Goal: Information Seeking & Learning: Learn about a topic

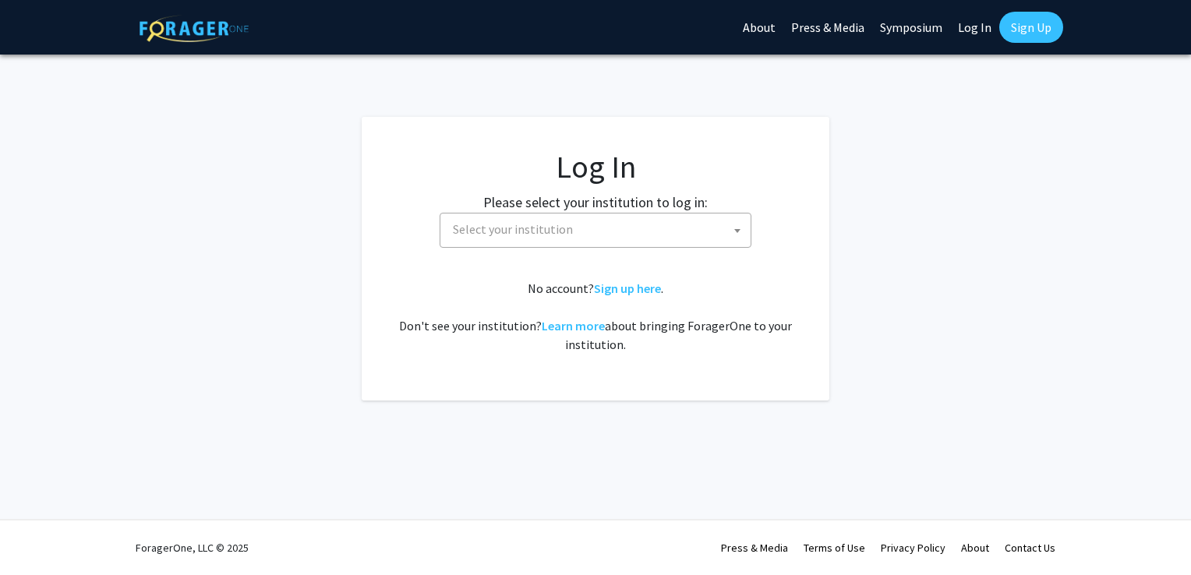
select select
click at [628, 252] on fg-card-body "Log In Please select your institution to log in: [GEOGRAPHIC_DATA] [GEOGRAPHIC_…" at bounding box center [595, 258] width 405 height 221
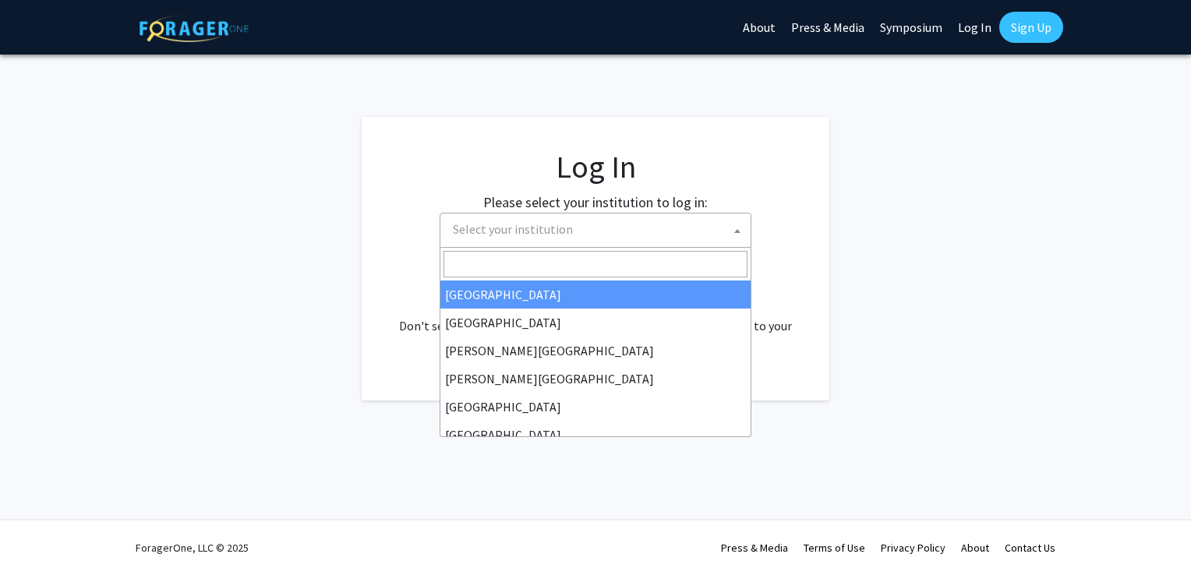
click at [642, 240] on span "Select your institution" at bounding box center [599, 230] width 304 height 32
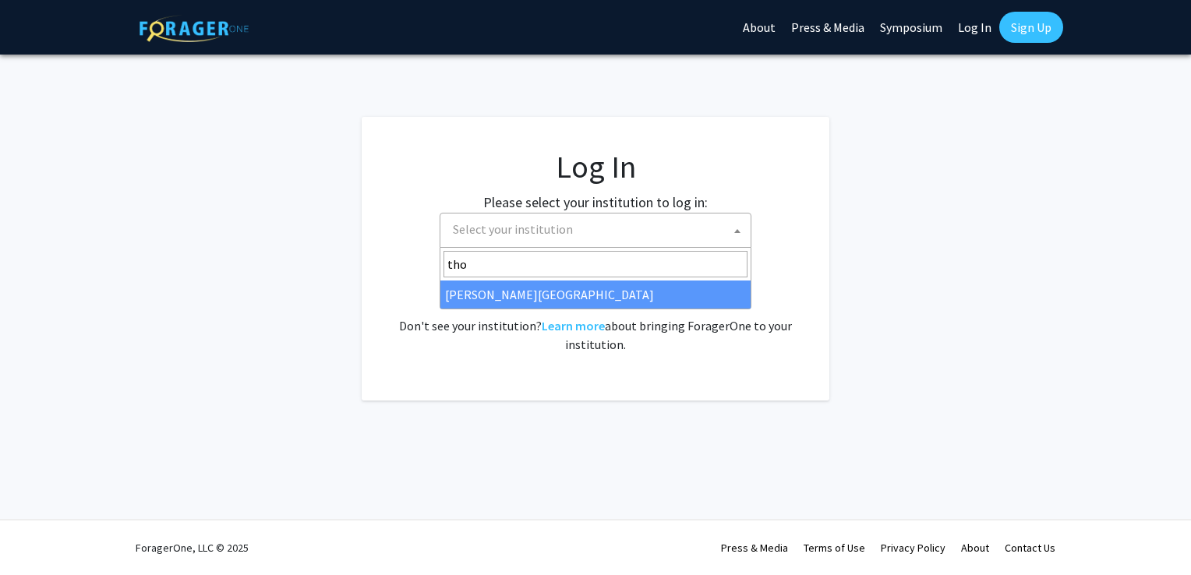
type input "tho"
select select "24"
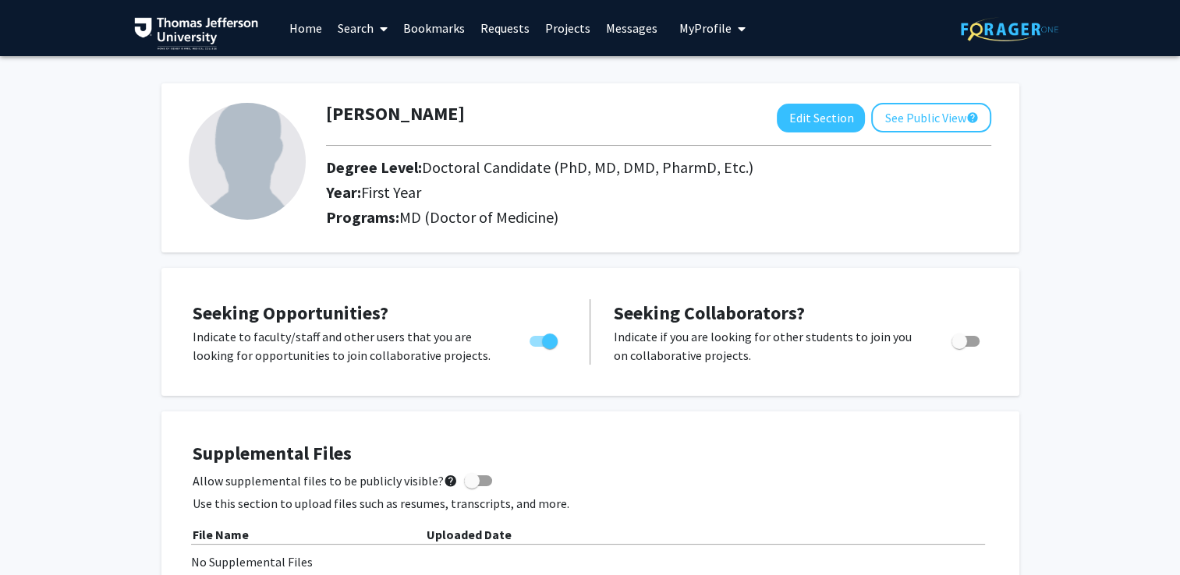
click at [445, 18] on link "Bookmarks" at bounding box center [433, 28] width 77 height 55
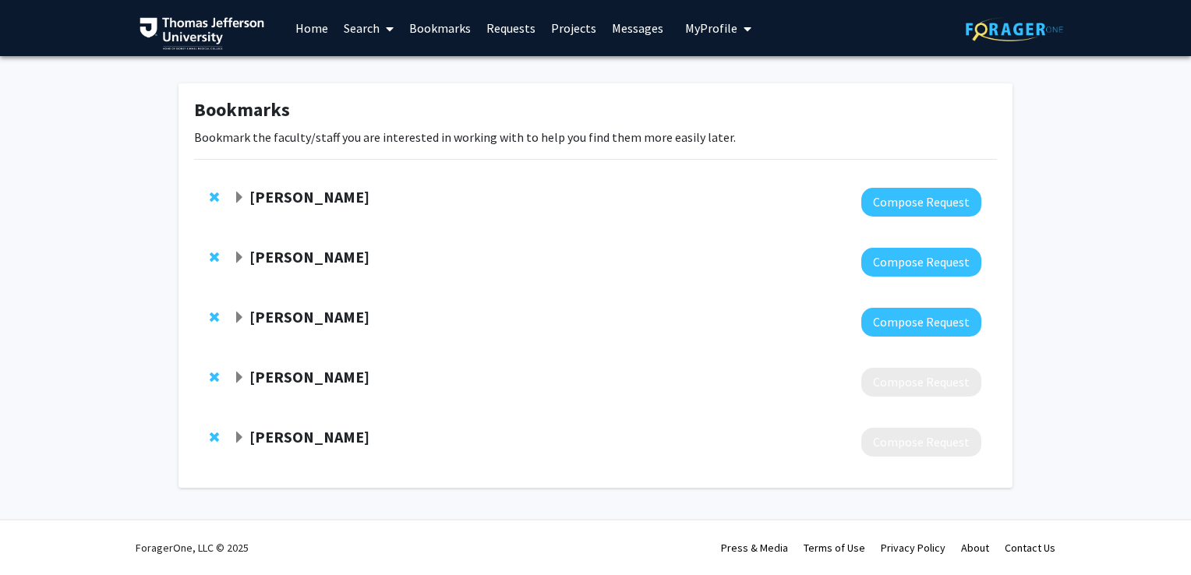
click at [268, 379] on strong "[PERSON_NAME]" at bounding box center [310, 376] width 120 height 19
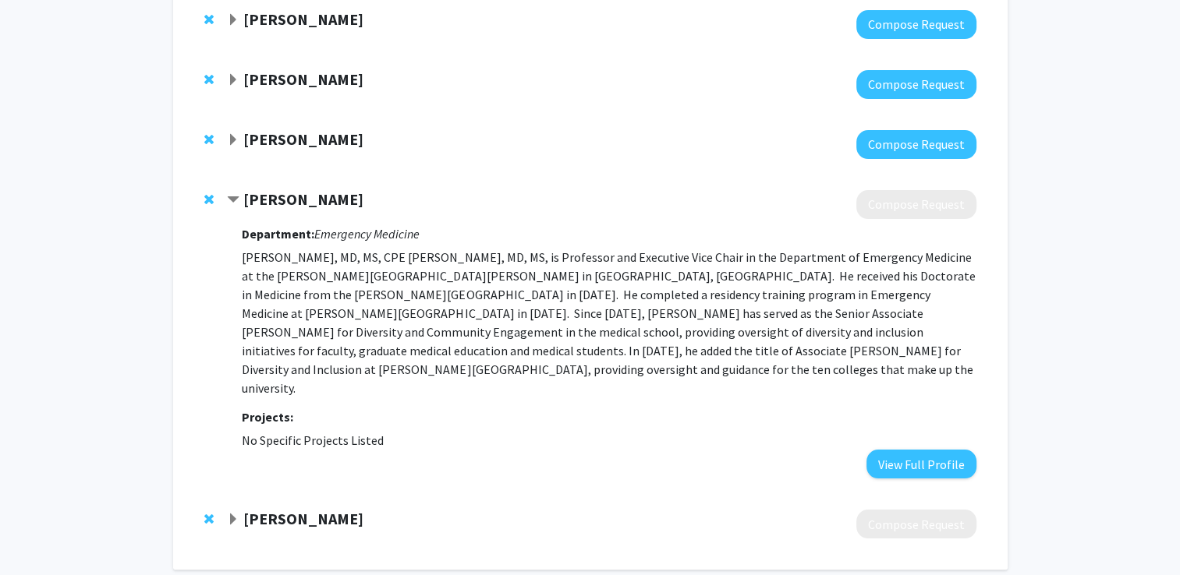
scroll to position [178, 0]
click at [271, 509] on strong "[PERSON_NAME]" at bounding box center [303, 518] width 120 height 19
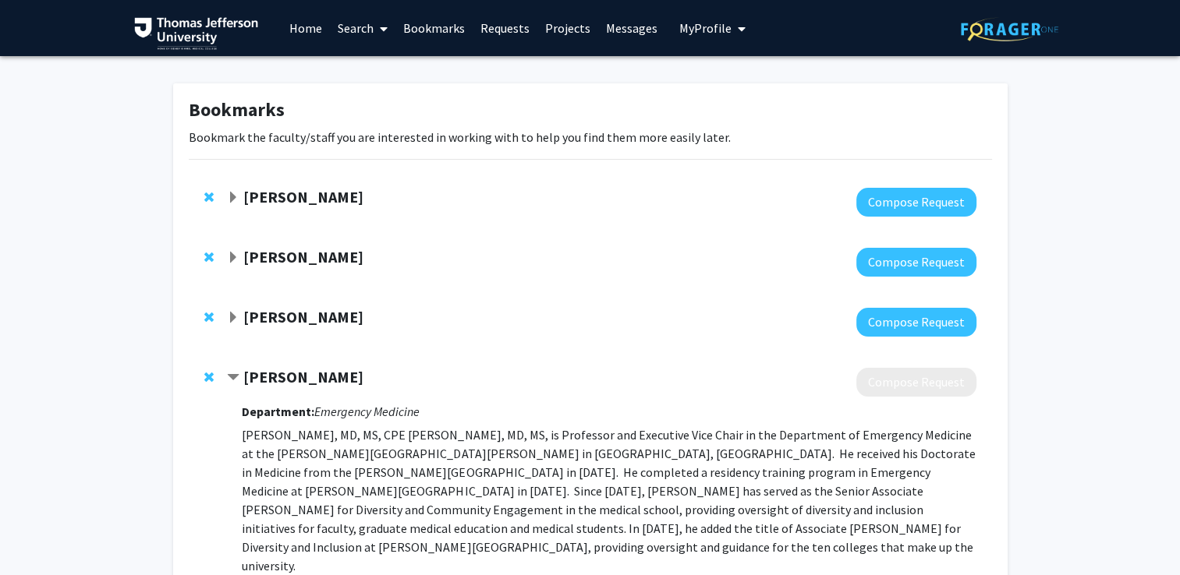
scroll to position [0, 0]
click at [305, 310] on strong "[PERSON_NAME]" at bounding box center [303, 316] width 120 height 19
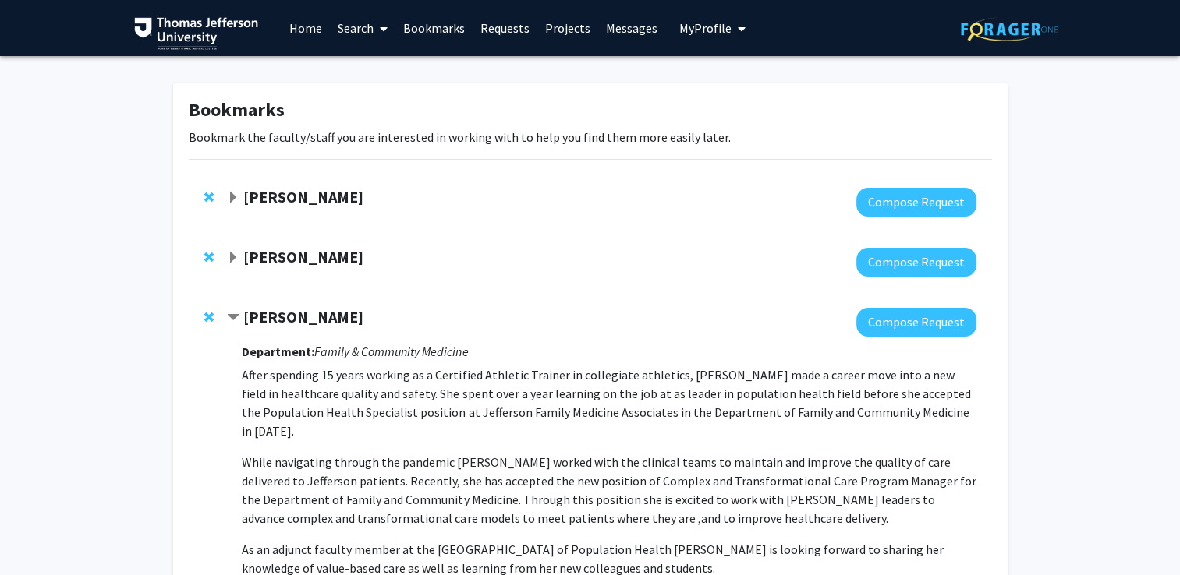
click at [306, 254] on strong "[PERSON_NAME]" at bounding box center [303, 256] width 120 height 19
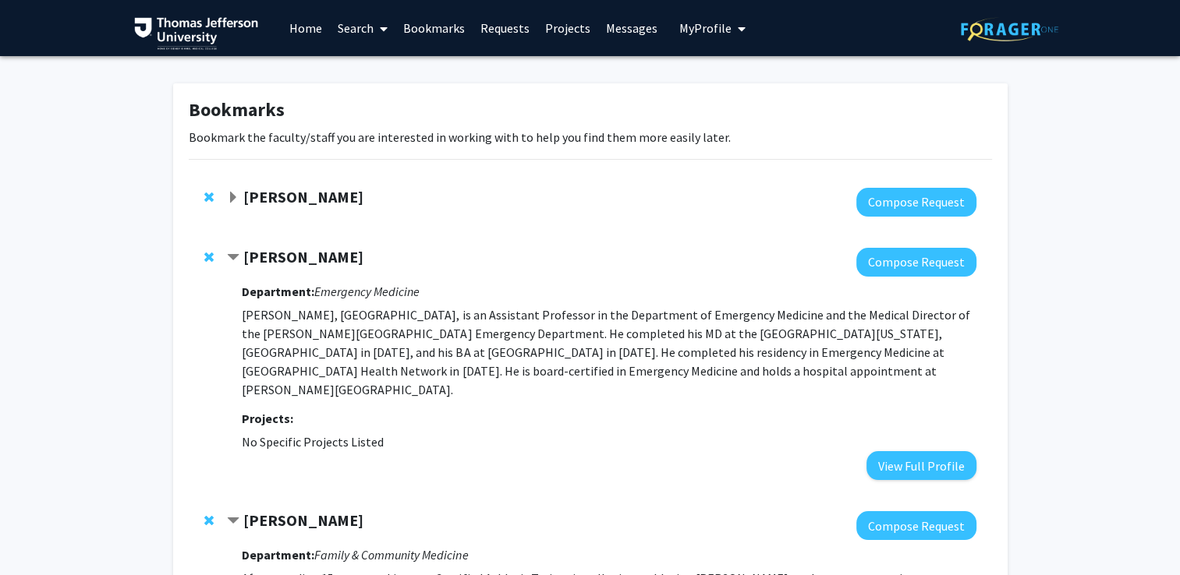
click at [390, 25] on link "Search" at bounding box center [362, 28] width 65 height 55
click at [565, 30] on link "Projects" at bounding box center [567, 28] width 61 height 55
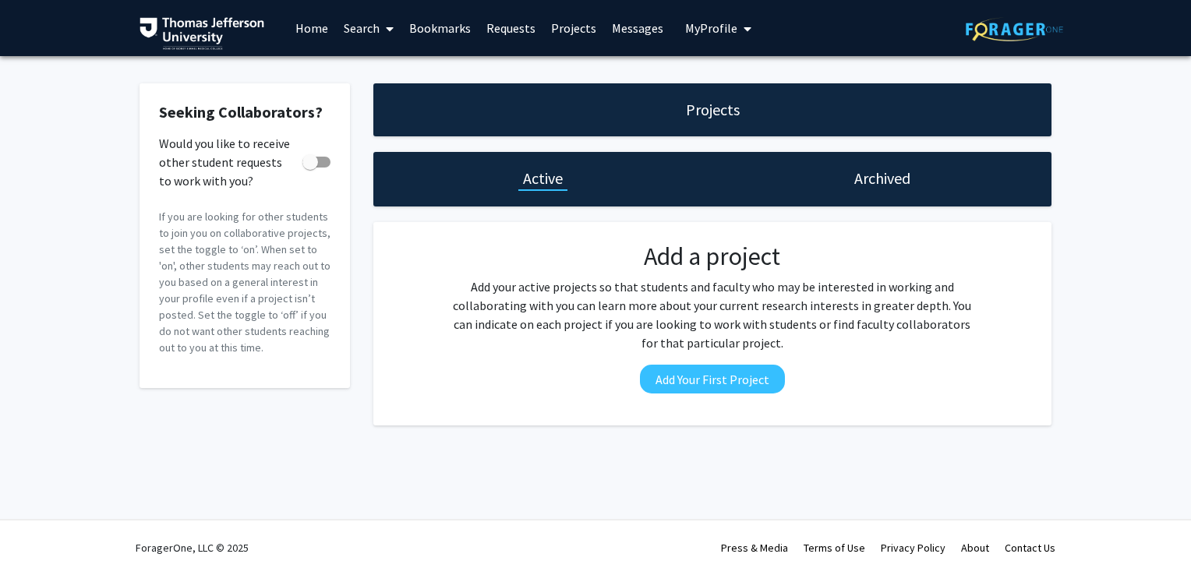
click at [385, 23] on span at bounding box center [387, 29] width 14 height 55
click at [416, 62] on span "Faculty/Staff" at bounding box center [393, 71] width 115 height 31
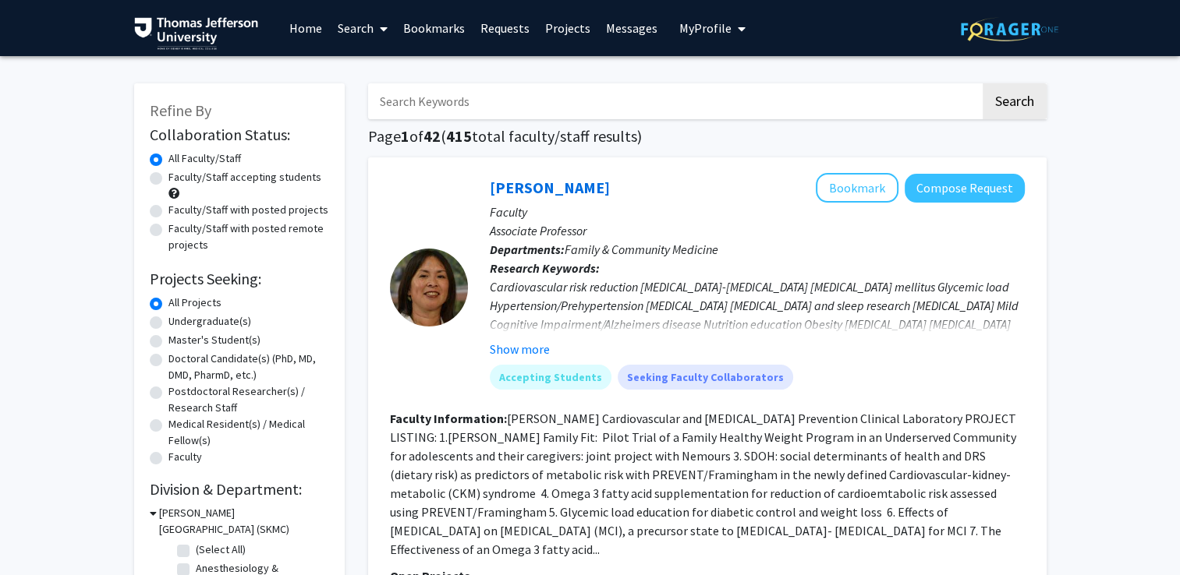
click at [168, 365] on label "Doctoral Candidate(s) (PhD, MD, DMD, PharmD, etc.)" at bounding box center [248, 367] width 161 height 33
click at [168, 361] on input "Doctoral Candidate(s) (PhD, MD, DMD, PharmD, etc.)" at bounding box center [173, 356] width 10 height 10
radio input "true"
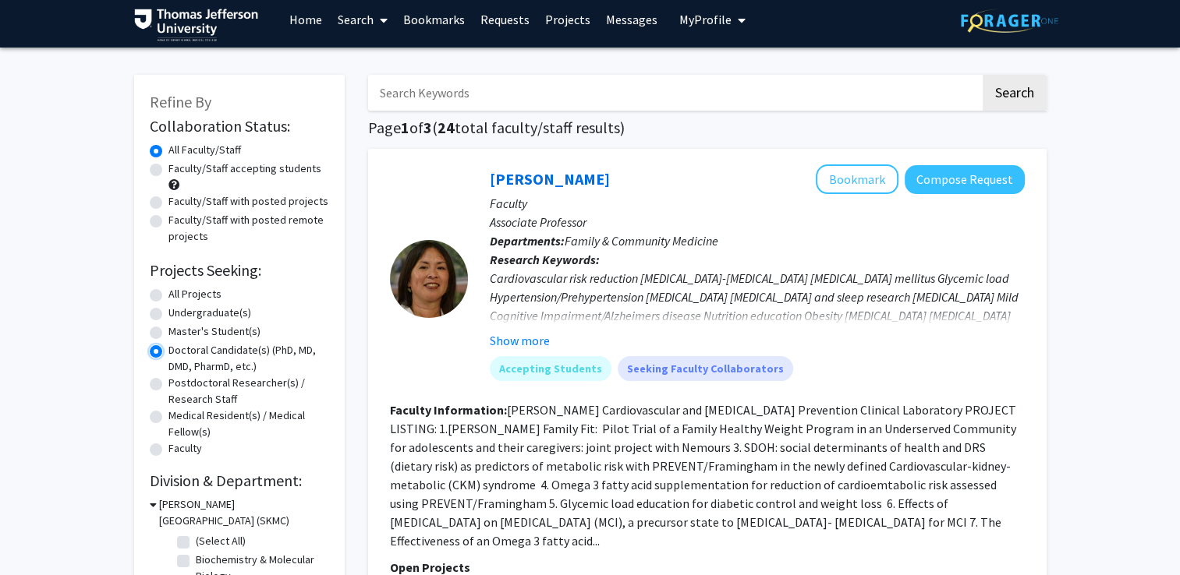
scroll to position [9, 0]
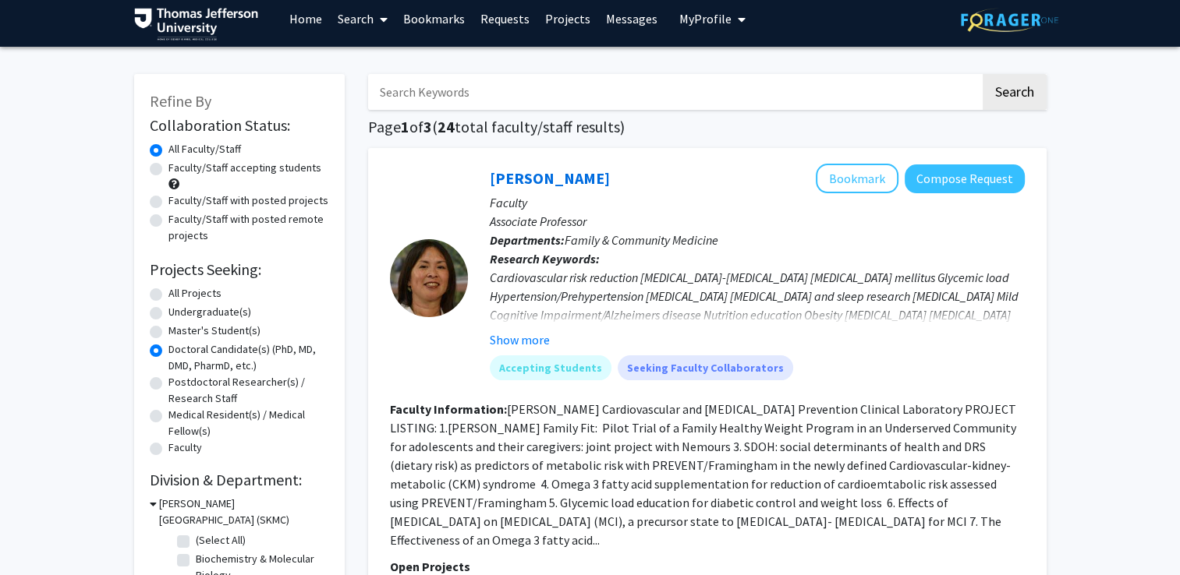
click at [168, 165] on label "Faculty/Staff accepting students" at bounding box center [244, 168] width 153 height 16
click at [168, 165] on input "Faculty/Staff accepting students" at bounding box center [173, 165] width 10 height 10
radio input "true"
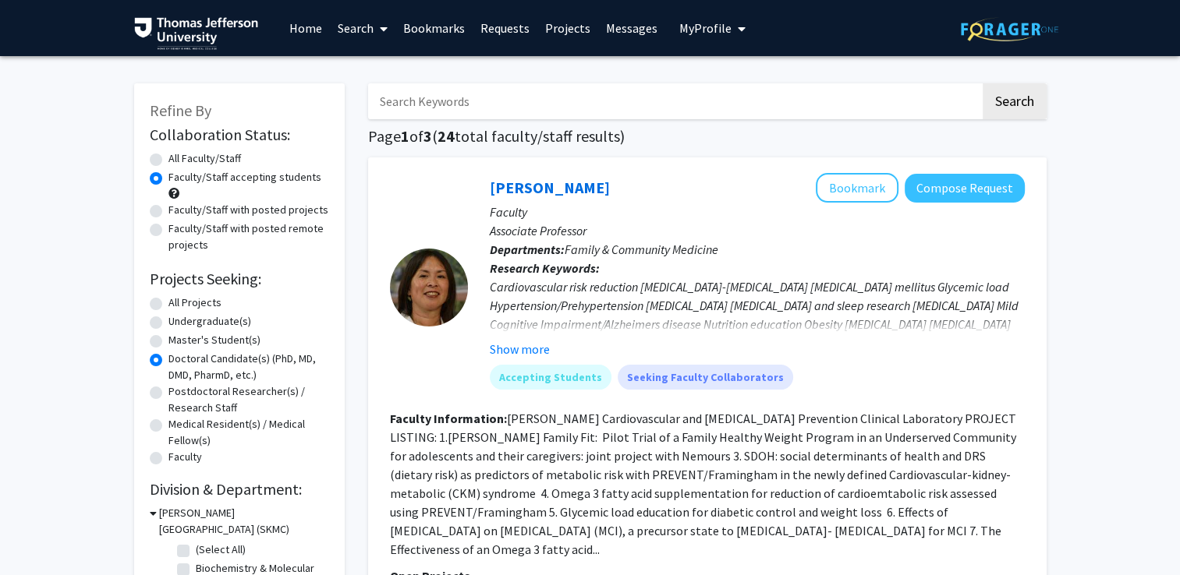
click at [182, 161] on label "All Faculty/Staff" at bounding box center [204, 158] width 73 height 16
click at [179, 161] on input "All Faculty/Staff" at bounding box center [173, 155] width 10 height 10
radio input "true"
click at [182, 172] on label "Faculty/Staff accepting students" at bounding box center [244, 177] width 153 height 16
click at [179, 172] on input "Faculty/Staff accepting students" at bounding box center [173, 174] width 10 height 10
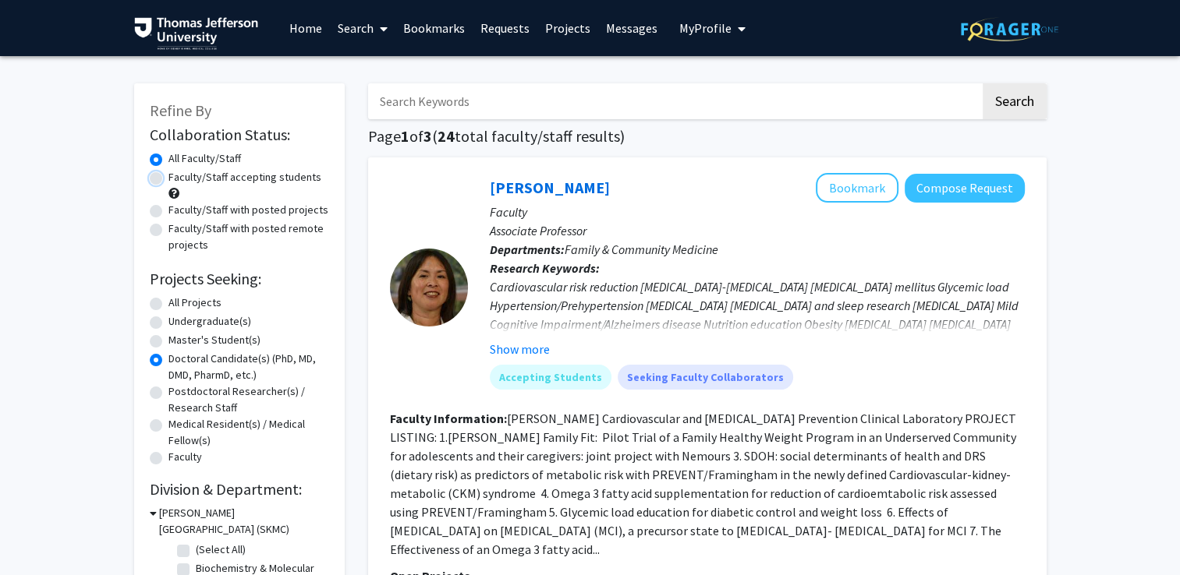
radio input "true"
click at [196, 158] on label "All Faculty/Staff" at bounding box center [204, 158] width 73 height 16
click at [179, 158] on input "All Faculty/Staff" at bounding box center [173, 155] width 10 height 10
radio input "true"
click at [195, 179] on label "Faculty/Staff accepting students" at bounding box center [244, 177] width 153 height 16
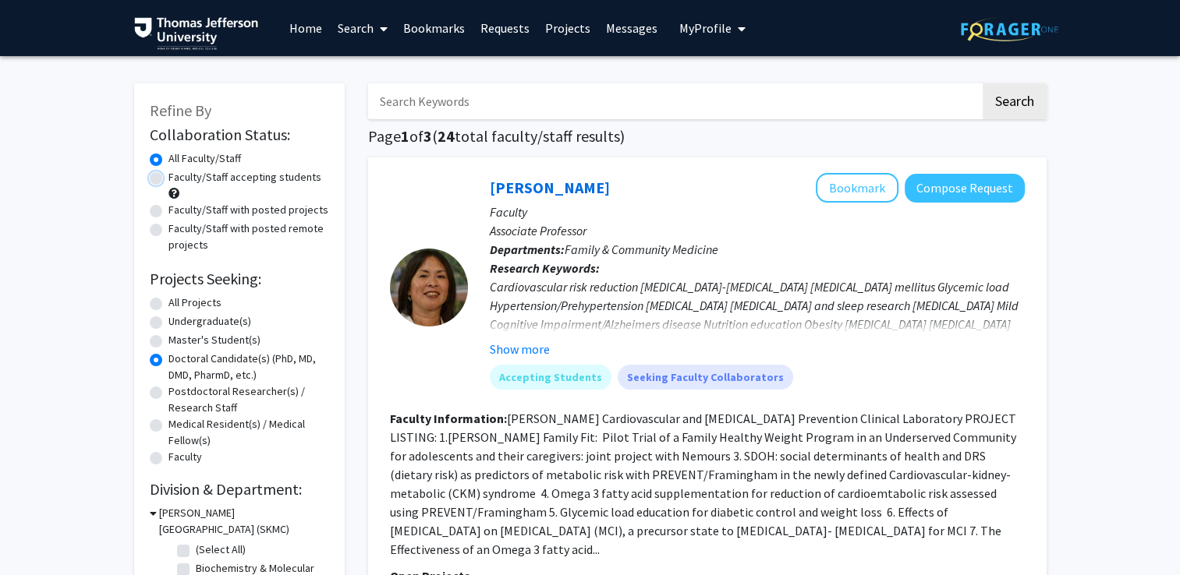
click at [179, 179] on input "Faculty/Staff accepting students" at bounding box center [173, 174] width 10 height 10
radio input "true"
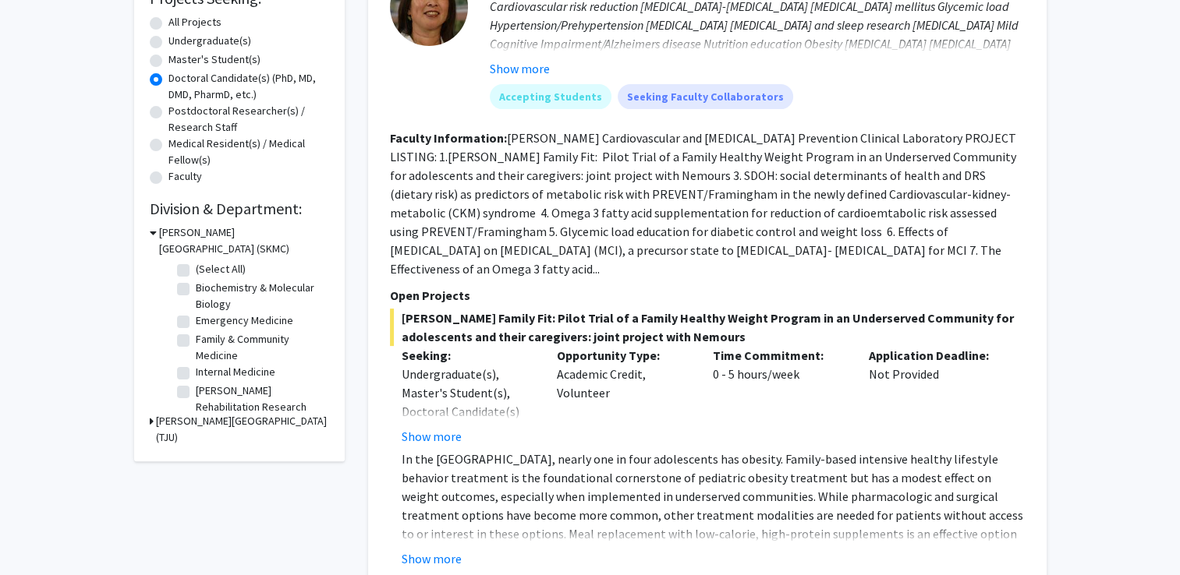
scroll to position [286, 0]
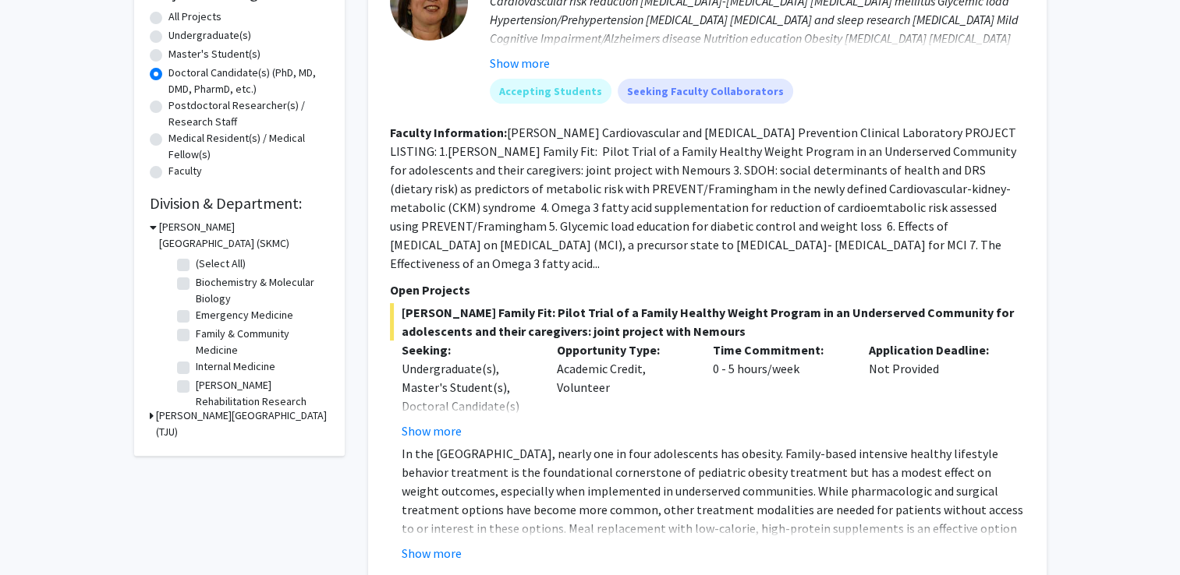
click at [955, 422] on div "Jeff Family Fit: Pilot Trial of a Family Healthy Weight Program in an Underserv…" at bounding box center [707, 433] width 635 height 260
click at [443, 422] on button "Show more" at bounding box center [432, 431] width 60 height 19
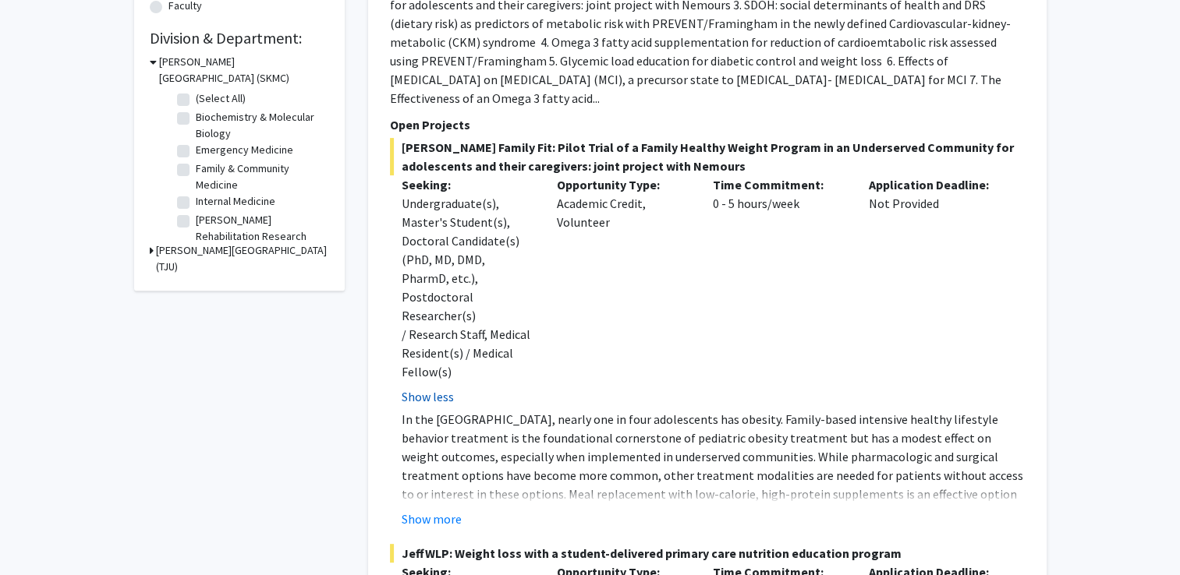
scroll to position [452, 0]
click at [418, 509] on button "Show more" at bounding box center [432, 518] width 60 height 19
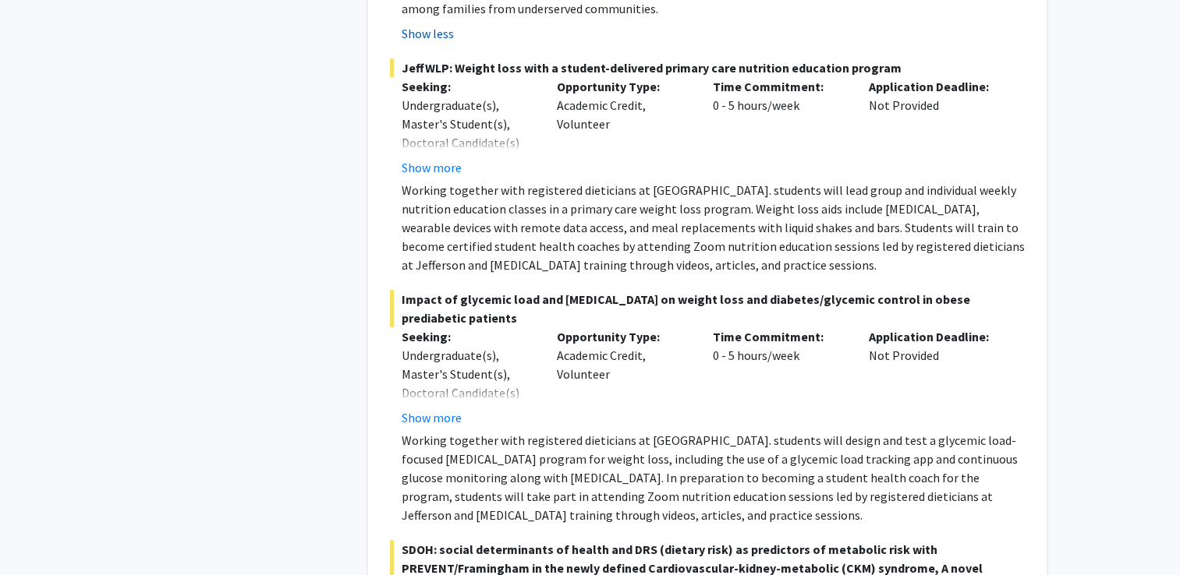
scroll to position [1029, 0]
click at [416, 410] on button "Show more" at bounding box center [432, 419] width 60 height 19
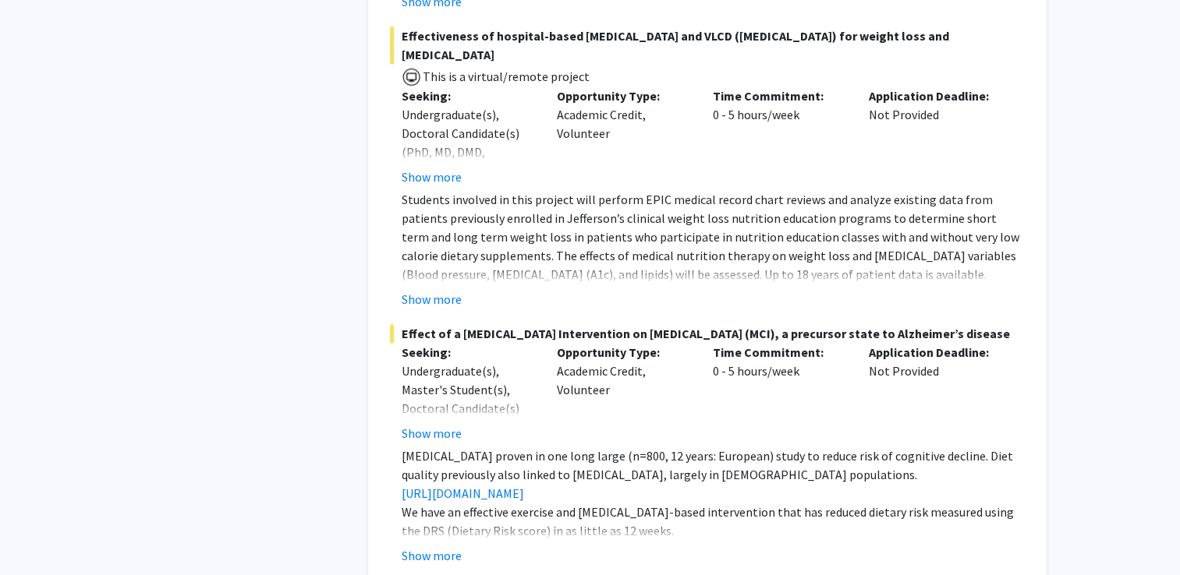
scroll to position [2171, 0]
click at [455, 546] on button "Show more" at bounding box center [432, 555] width 60 height 19
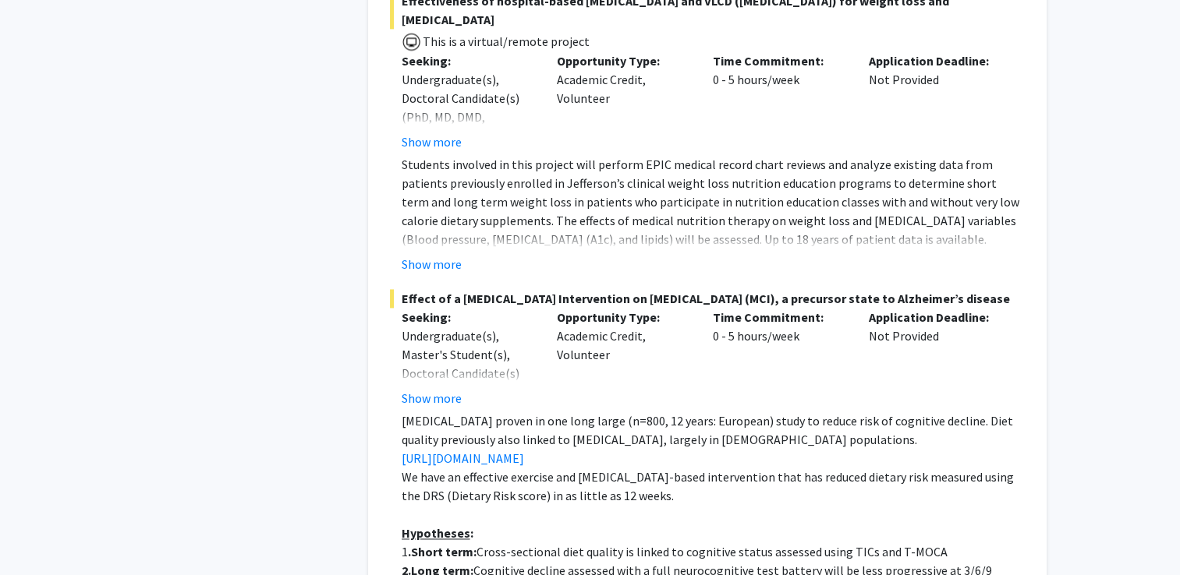
scroll to position [2208, 0]
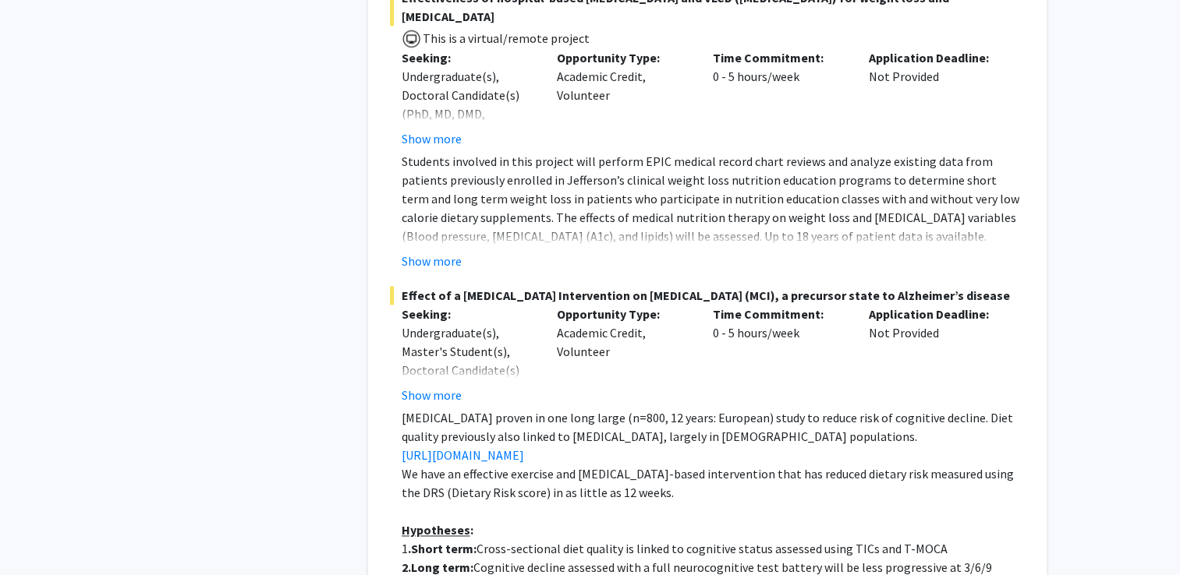
click at [455, 541] on strong ".Short term:" at bounding box center [442, 549] width 69 height 16
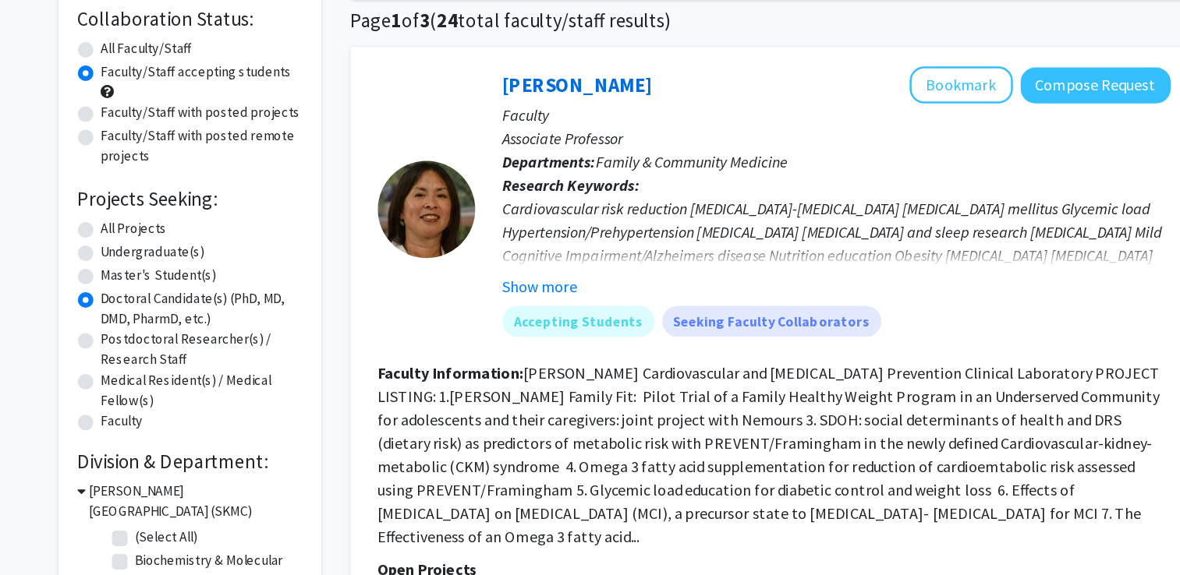
scroll to position [83, 0]
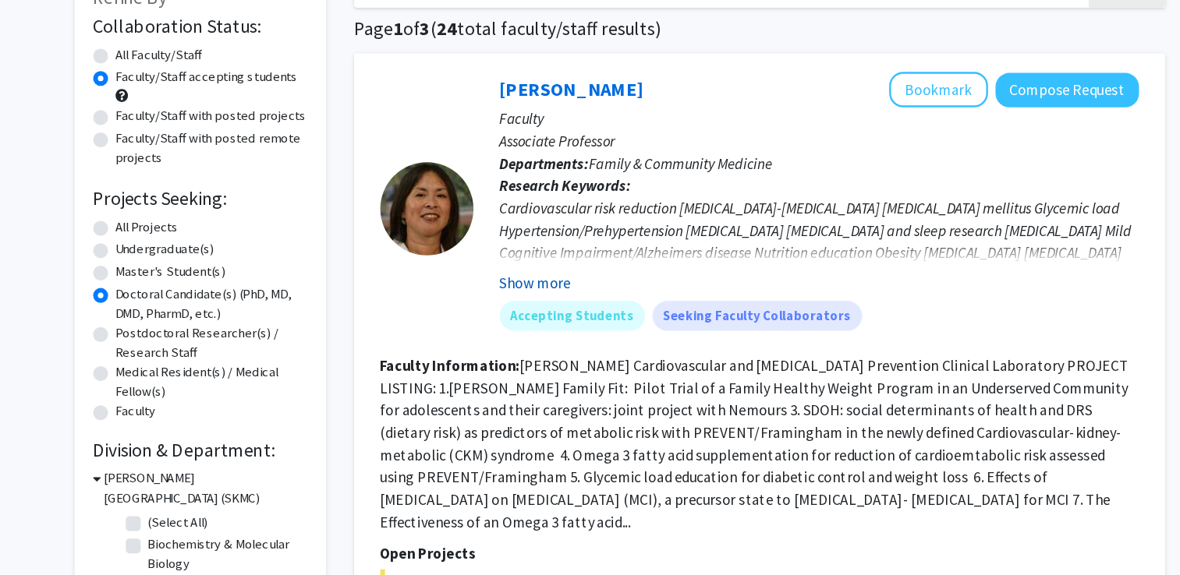
click at [510, 267] on button "Show more" at bounding box center [520, 266] width 60 height 19
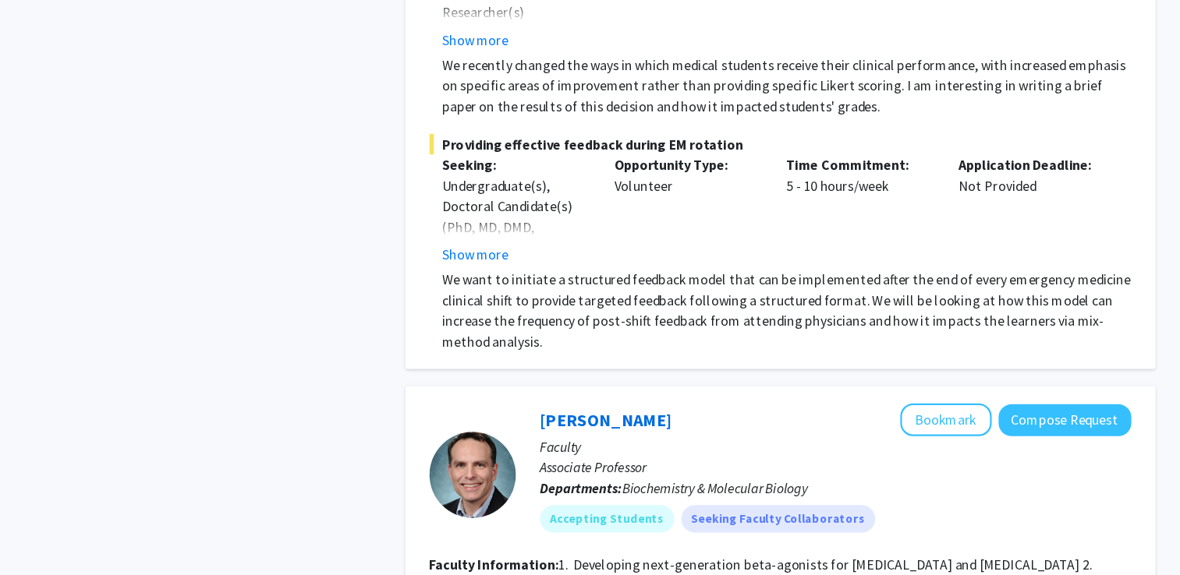
scroll to position [7502, 0]
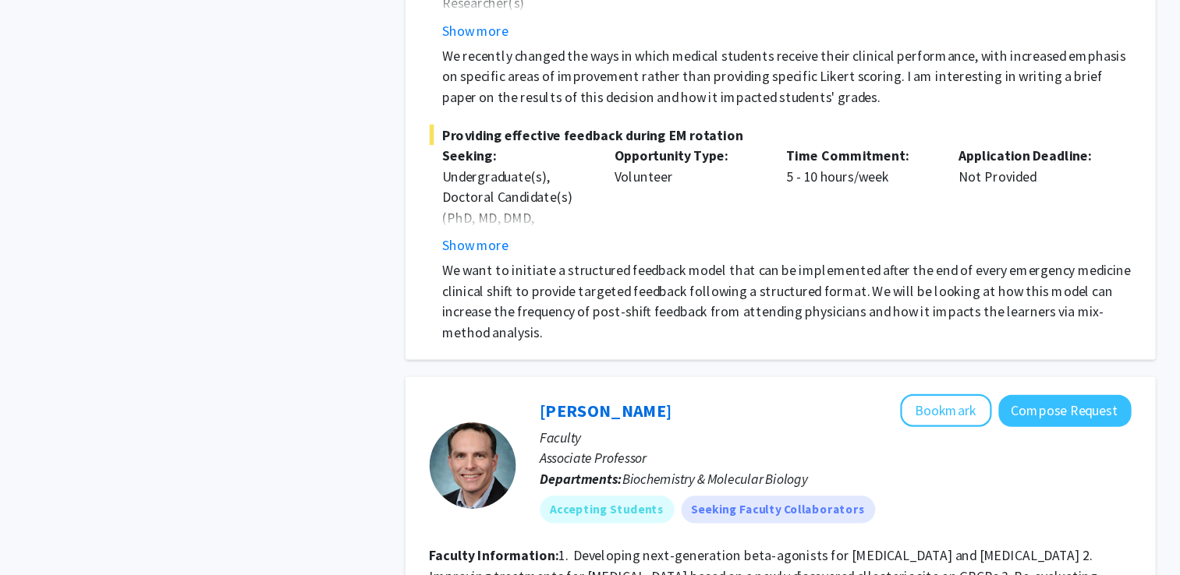
click at [419, 550] on b "Faculty Information:" at bounding box center [448, 558] width 117 height 16
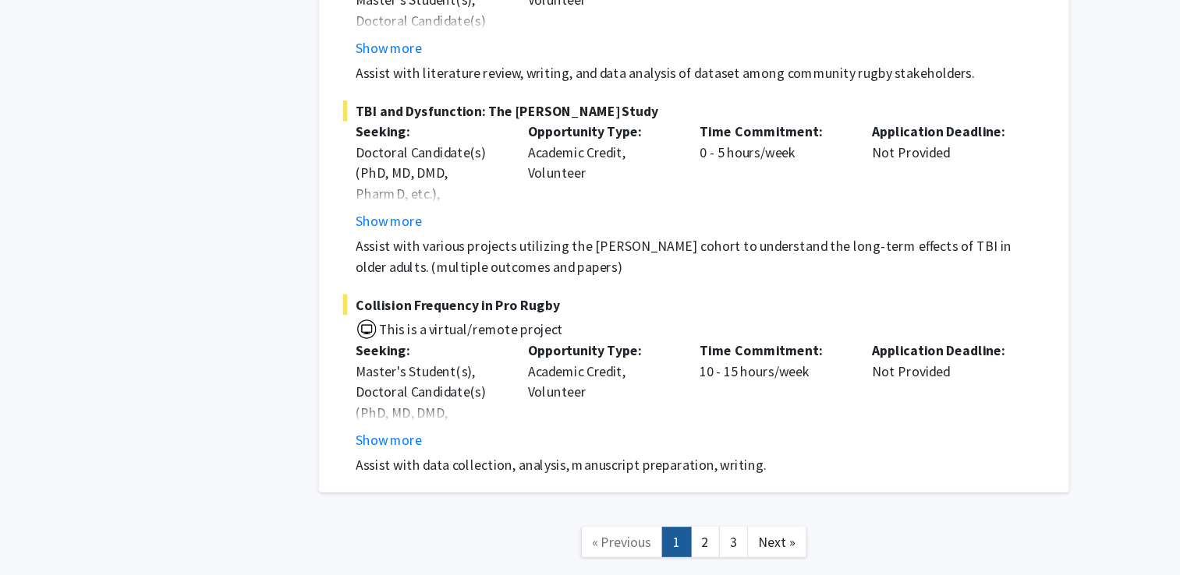
scroll to position [12086, 0]
click at [717, 531] on link "2" at bounding box center [717, 544] width 27 height 27
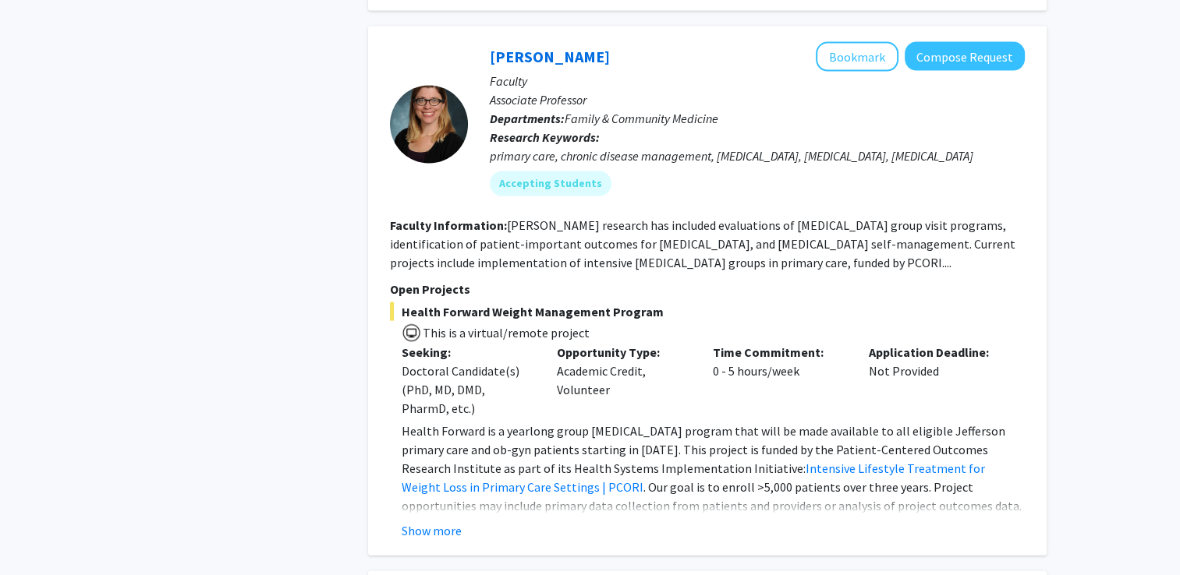
scroll to position [3209, 0]
click at [427, 521] on button "Show more" at bounding box center [432, 530] width 60 height 19
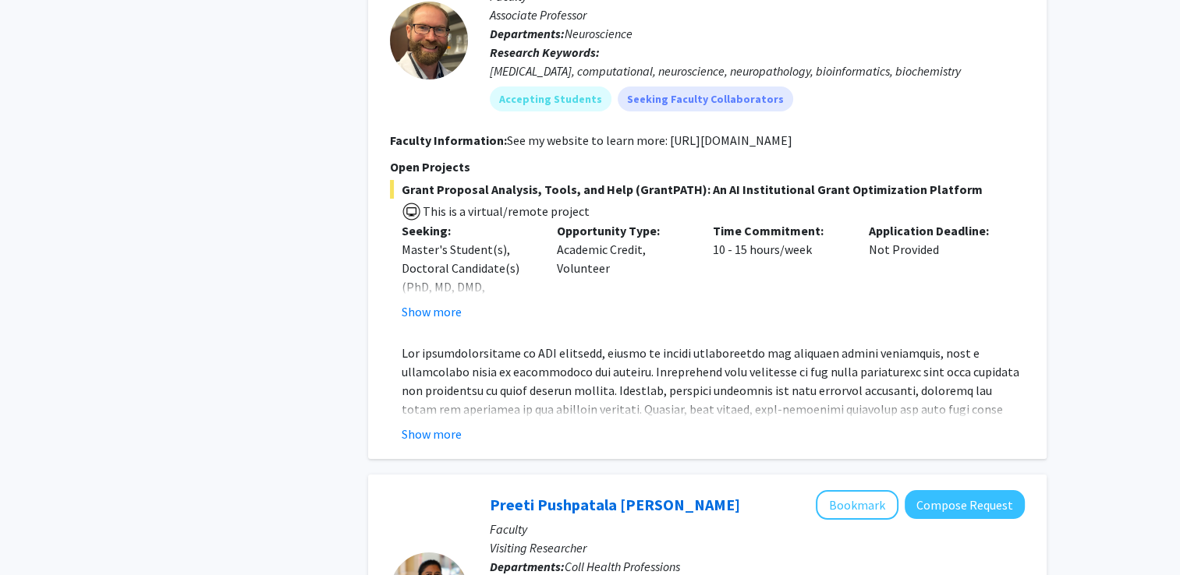
scroll to position [5573, 0]
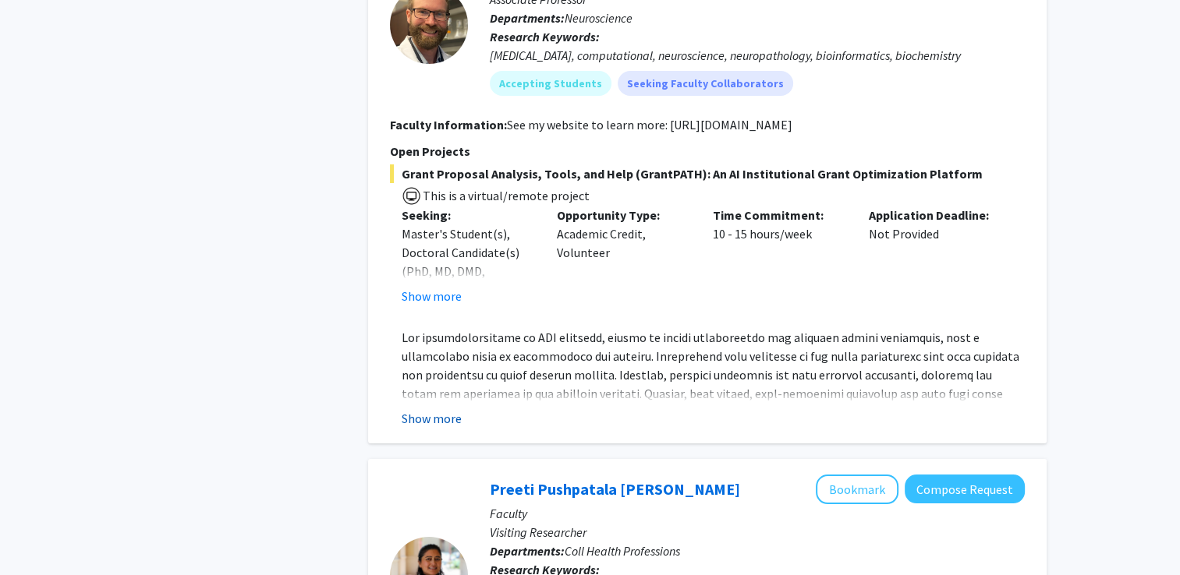
click at [437, 409] on button "Show more" at bounding box center [432, 418] width 60 height 19
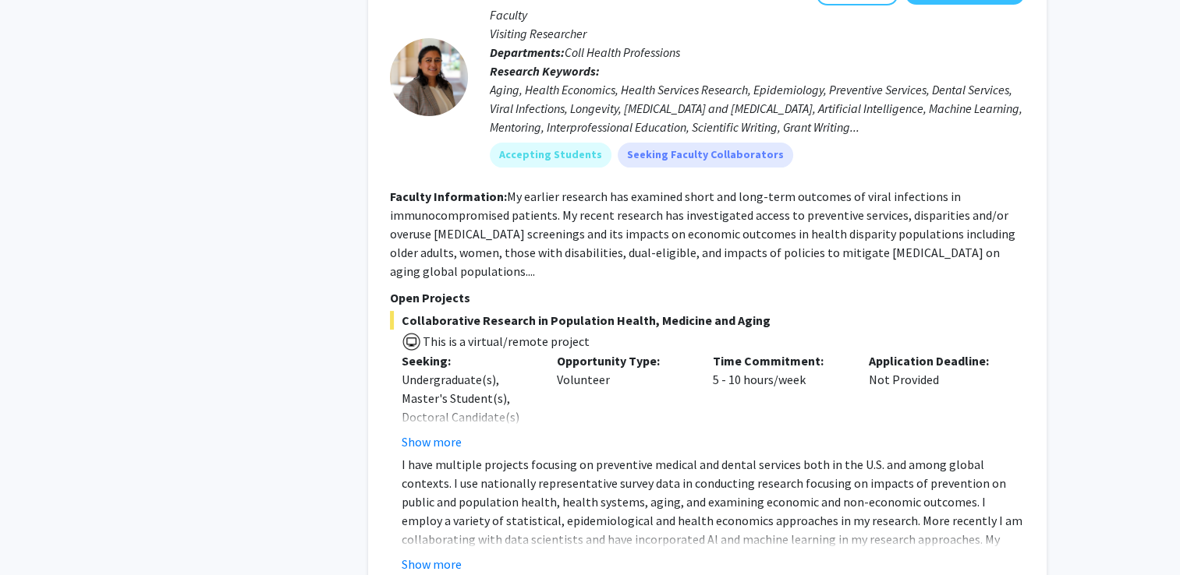
scroll to position [6192, 0]
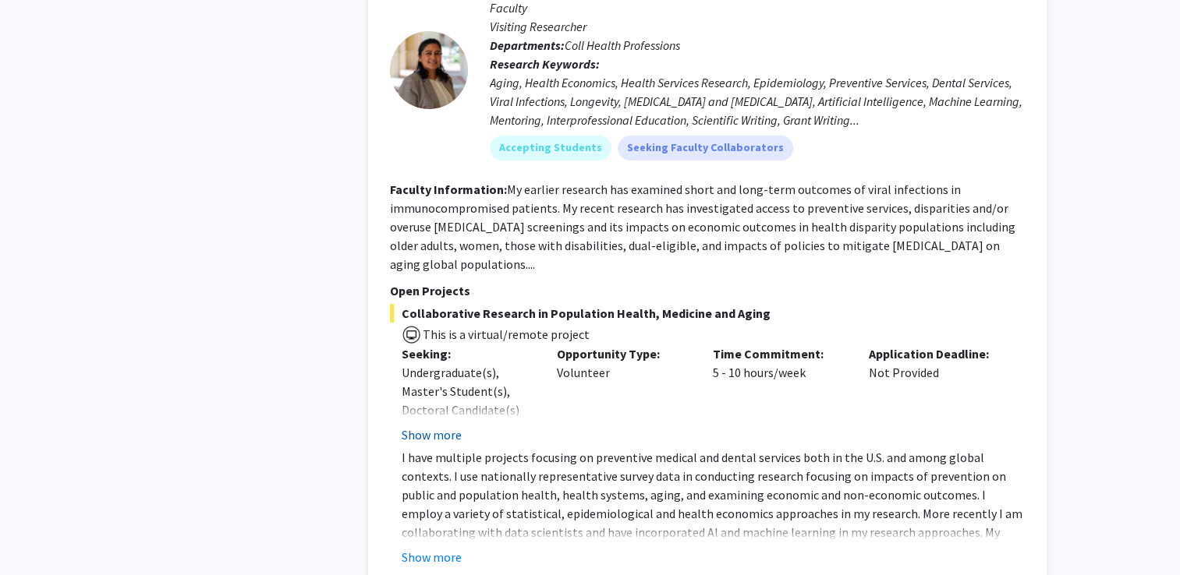
click at [458, 426] on button "Show more" at bounding box center [432, 435] width 60 height 19
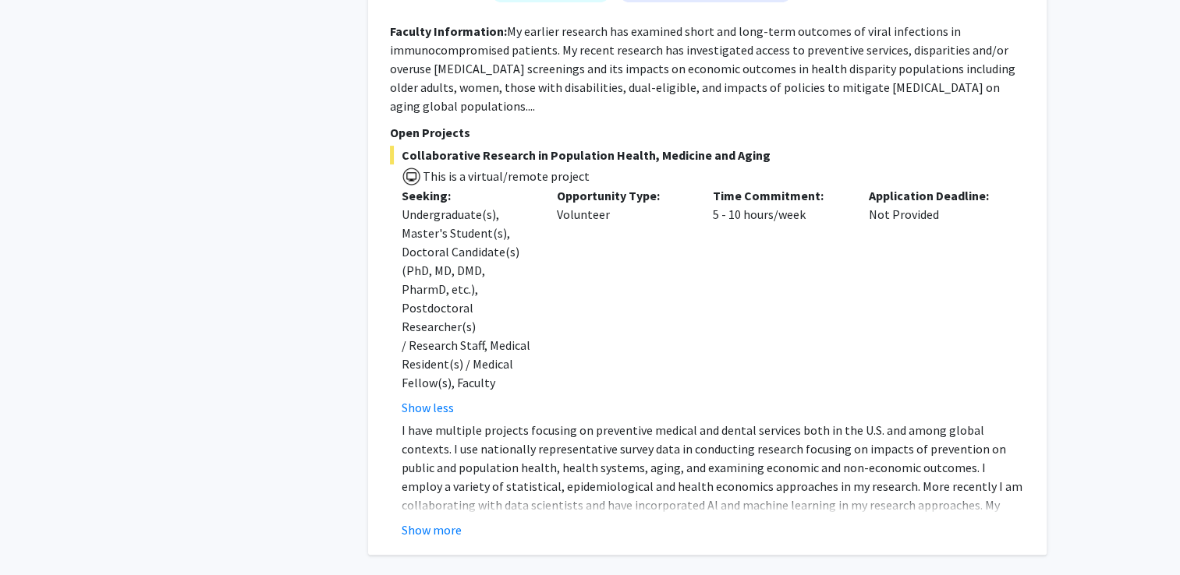
scroll to position [6351, 0]
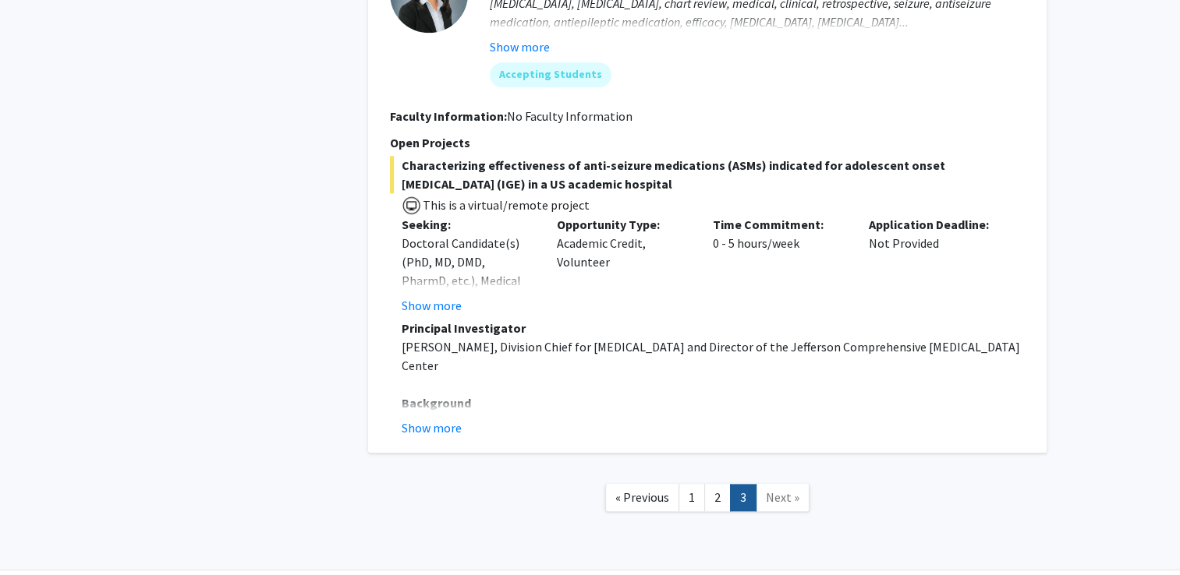
scroll to position [1671, 0]
click at [687, 500] on link "1" at bounding box center [691, 496] width 27 height 27
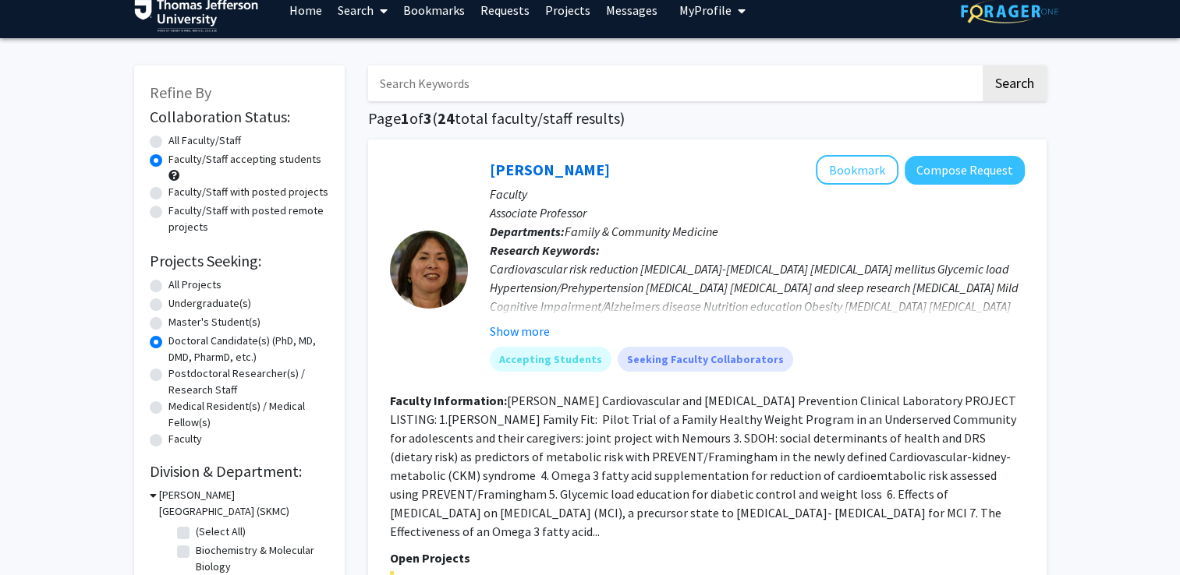
scroll to position [17, 0]
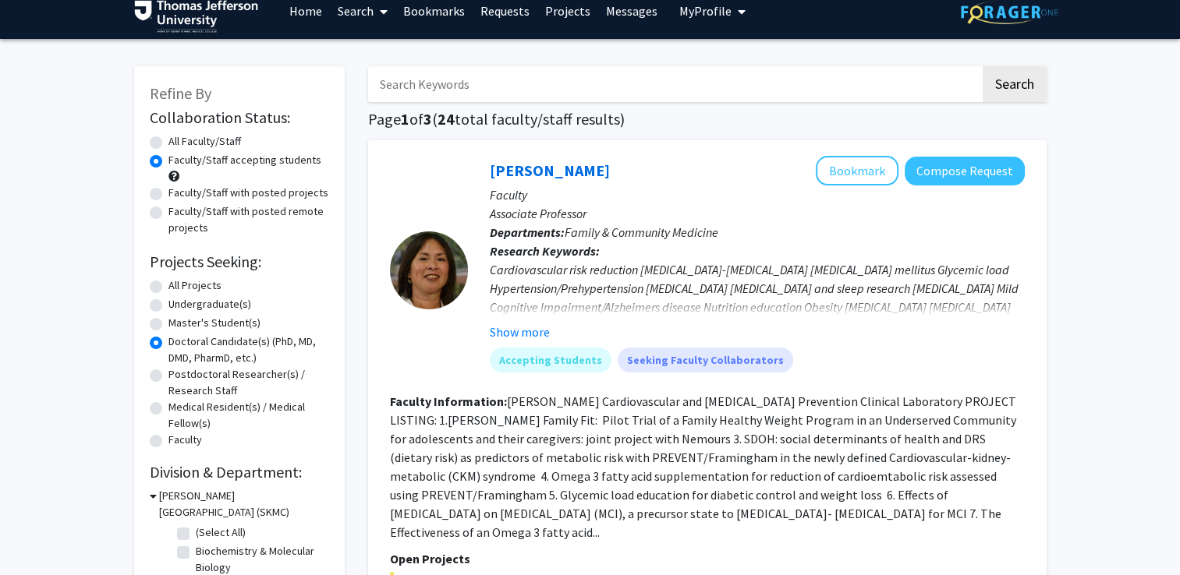
click at [219, 287] on label "All Projects" at bounding box center [194, 286] width 53 height 16
click at [179, 287] on input "All Projects" at bounding box center [173, 283] width 10 height 10
radio input "true"
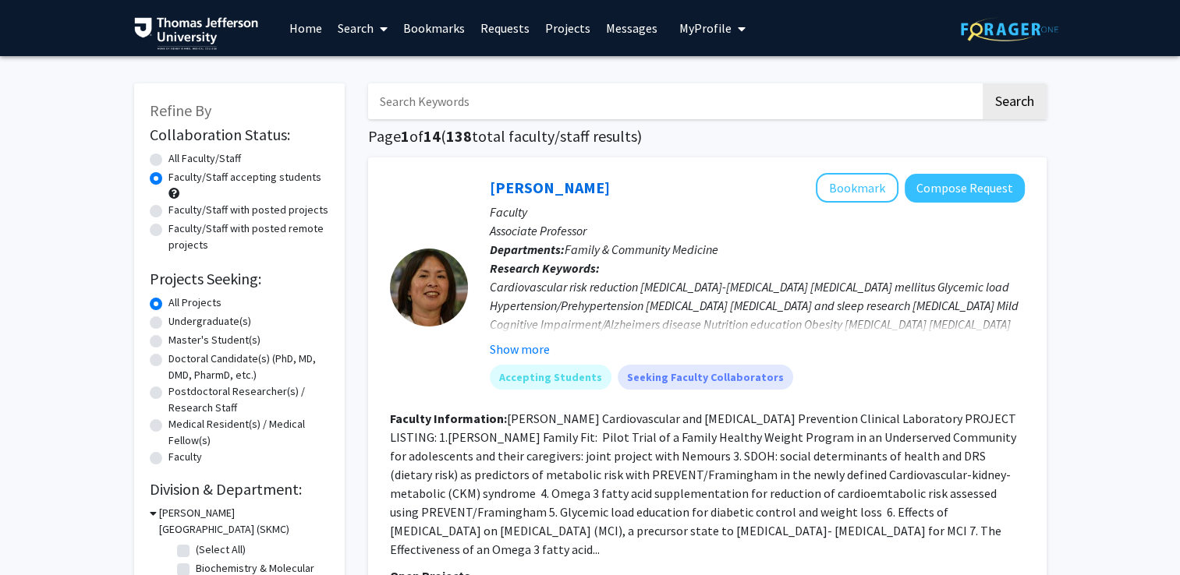
click at [218, 369] on label "Doctoral Candidate(s) (PhD, MD, DMD, PharmD, etc.)" at bounding box center [248, 367] width 161 height 33
click at [179, 361] on input "Doctoral Candidate(s) (PhD, MD, DMD, PharmD, etc.)" at bounding box center [173, 356] width 10 height 10
radio input "true"
click at [227, 335] on label "Master's Student(s)" at bounding box center [214, 340] width 92 height 16
click at [179, 335] on input "Master's Student(s)" at bounding box center [173, 337] width 10 height 10
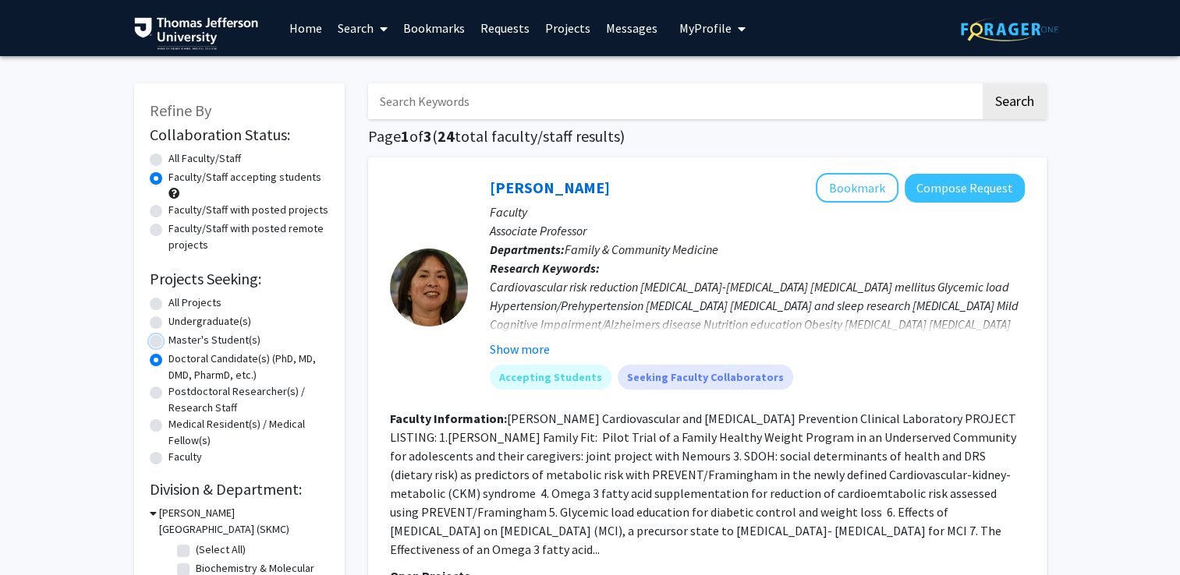
radio input "true"
click at [222, 359] on label "Doctoral Candidate(s) (PhD, MD, DMD, PharmD, etc.)" at bounding box center [248, 367] width 161 height 33
click at [179, 359] on input "Doctoral Candidate(s) (PhD, MD, DMD, PharmD, etc.)" at bounding box center [173, 356] width 10 height 10
radio input "true"
click at [233, 322] on label "Undergraduate(s)" at bounding box center [209, 321] width 83 height 16
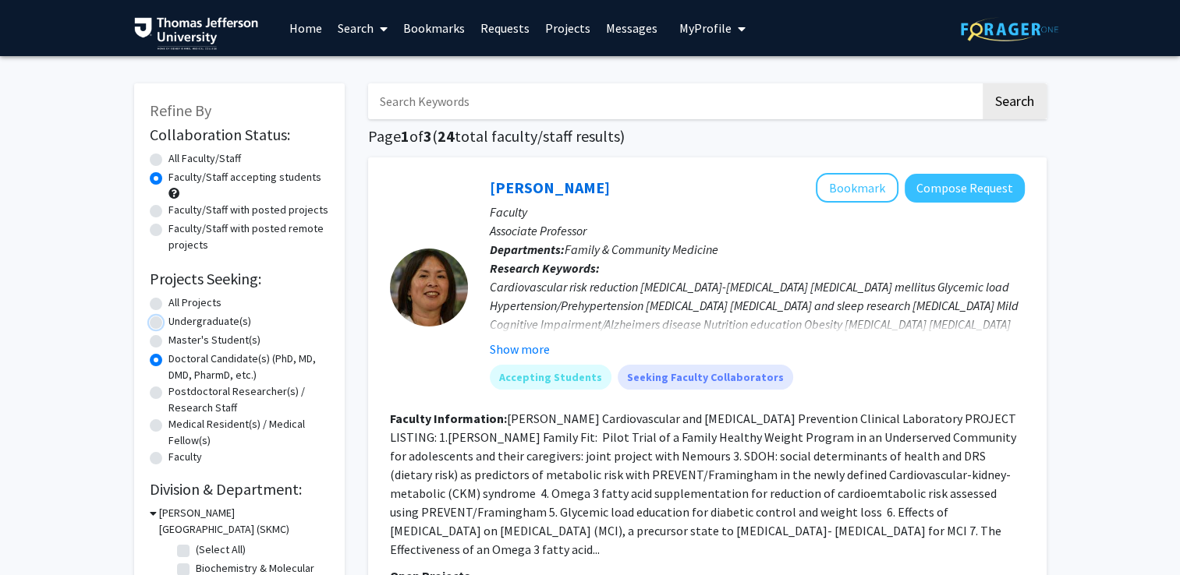
click at [179, 322] on input "Undergraduate(s)" at bounding box center [173, 318] width 10 height 10
radio input "true"
click at [212, 403] on label "Postdoctoral Researcher(s) / Research Staff" at bounding box center [248, 400] width 161 height 33
click at [179, 394] on input "Postdoctoral Researcher(s) / Research Staff" at bounding box center [173, 389] width 10 height 10
radio input "true"
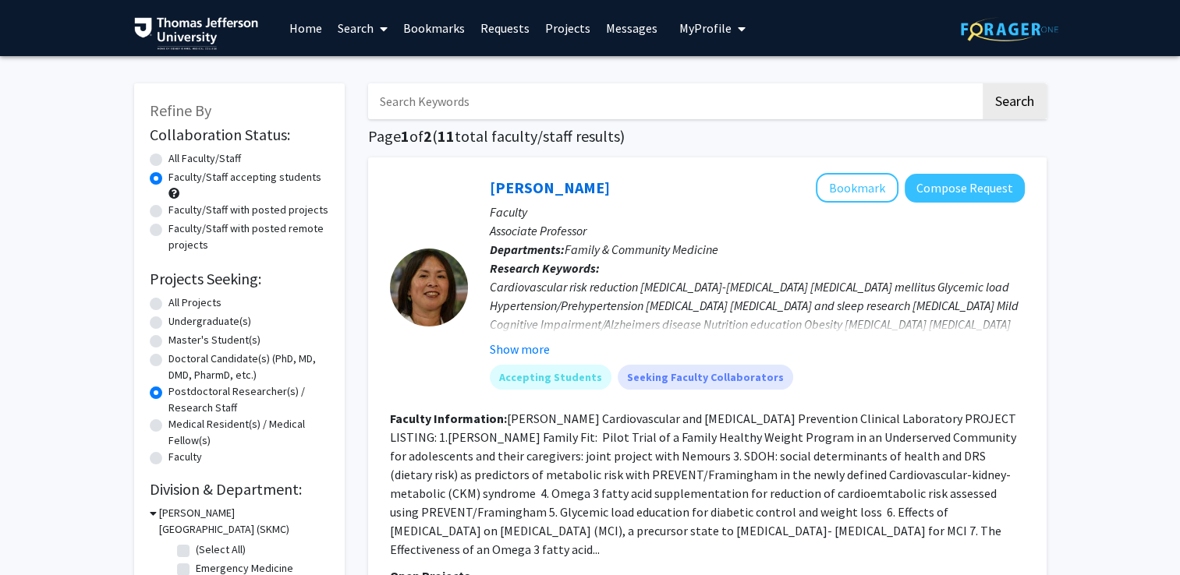
click at [207, 430] on label "Medical Resident(s) / Medical Fellow(s)" at bounding box center [248, 432] width 161 height 33
click at [179, 427] on input "Medical Resident(s) / Medical Fellow(s)" at bounding box center [173, 421] width 10 height 10
radio input "true"
click at [198, 462] on label "Faculty" at bounding box center [185, 457] width 34 height 16
click at [179, 459] on input "Faculty" at bounding box center [173, 454] width 10 height 10
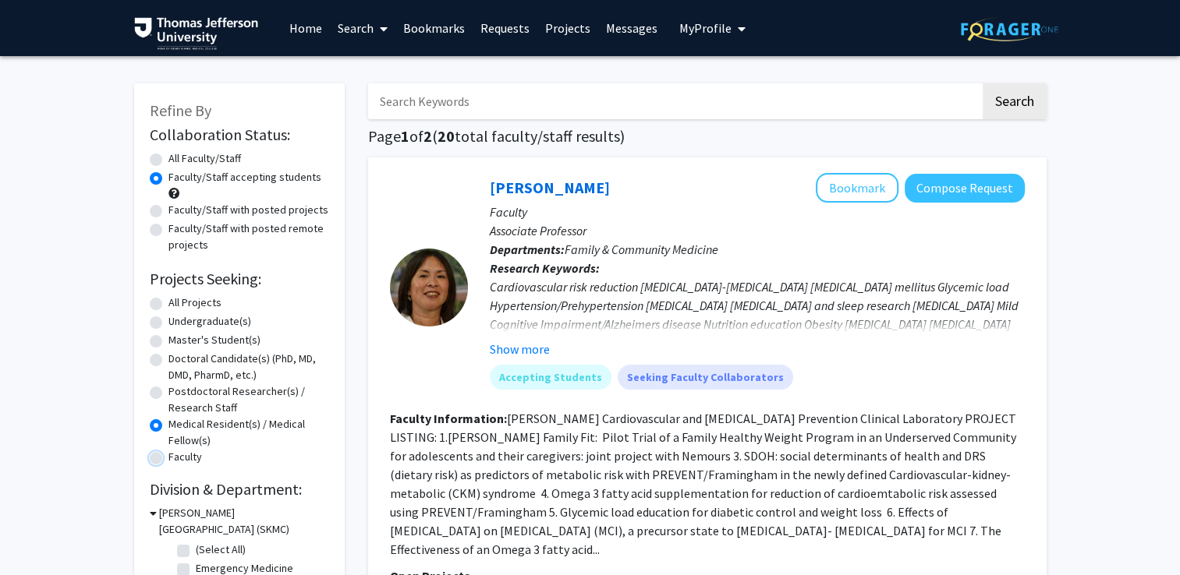
radio input "true"
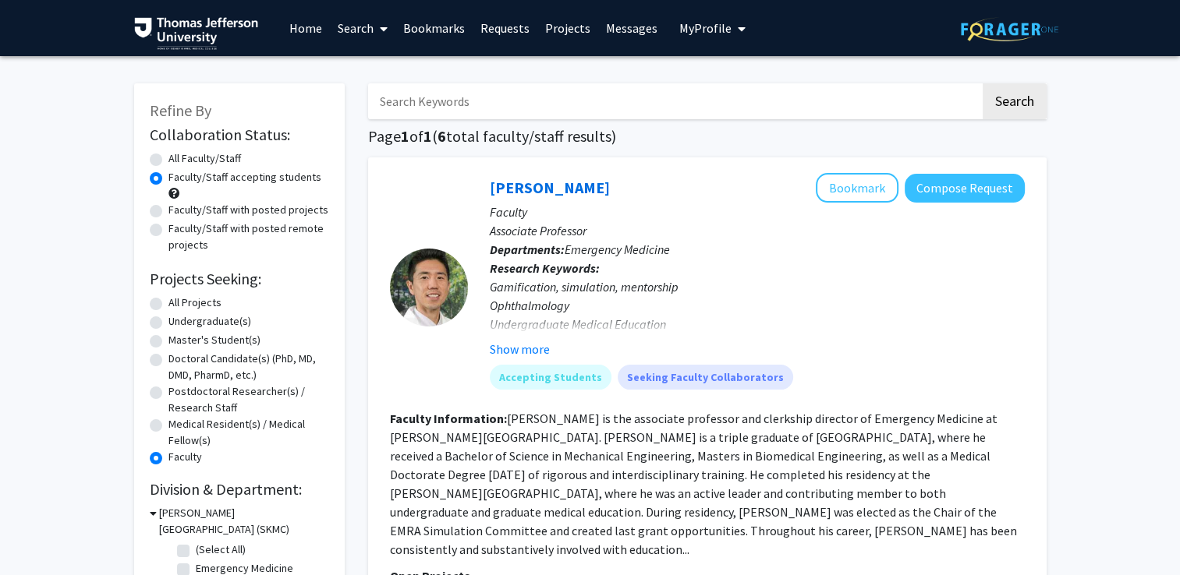
click at [227, 296] on div "All Projects" at bounding box center [239, 304] width 179 height 19
click at [206, 301] on label "All Projects" at bounding box center [194, 303] width 53 height 16
click at [179, 301] on input "All Projects" at bounding box center [173, 300] width 10 height 10
radio input "true"
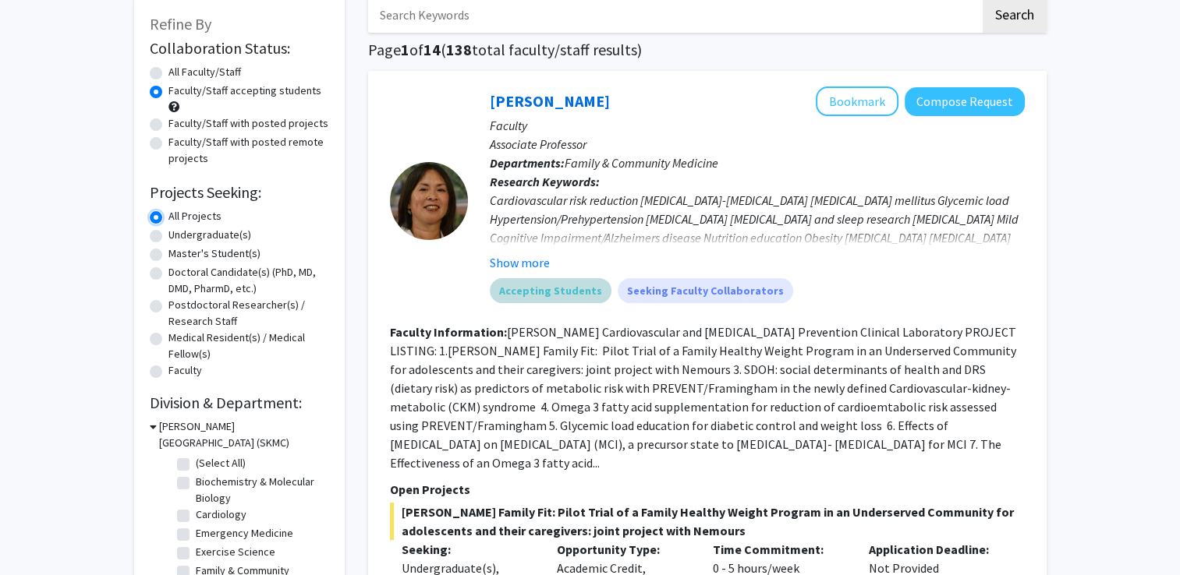
scroll to position [87, 0]
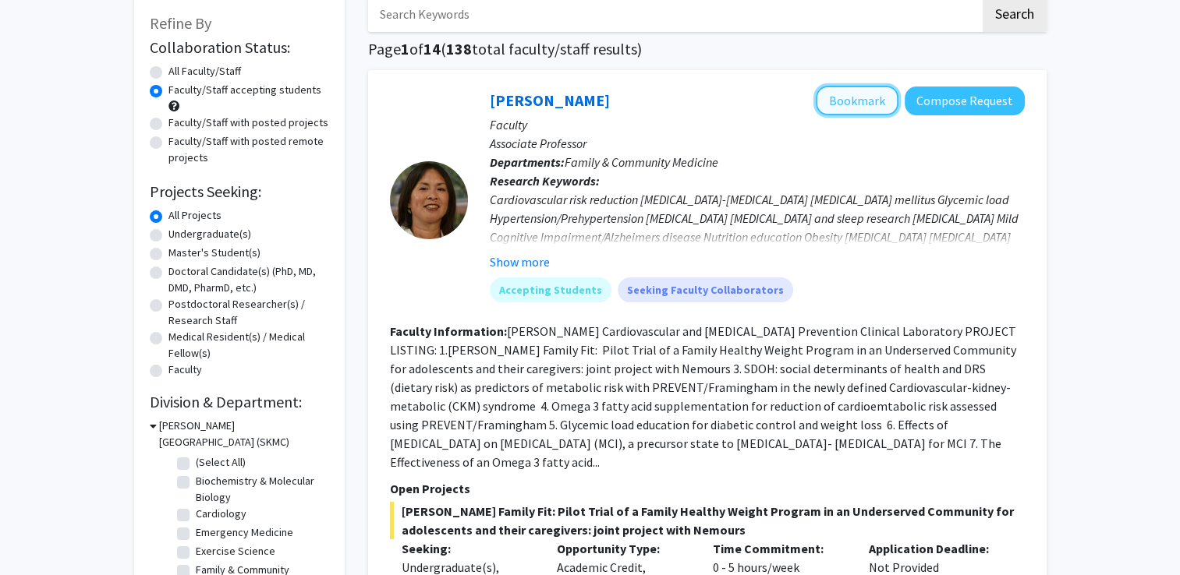
click at [858, 104] on button "Bookmark" at bounding box center [857, 101] width 83 height 30
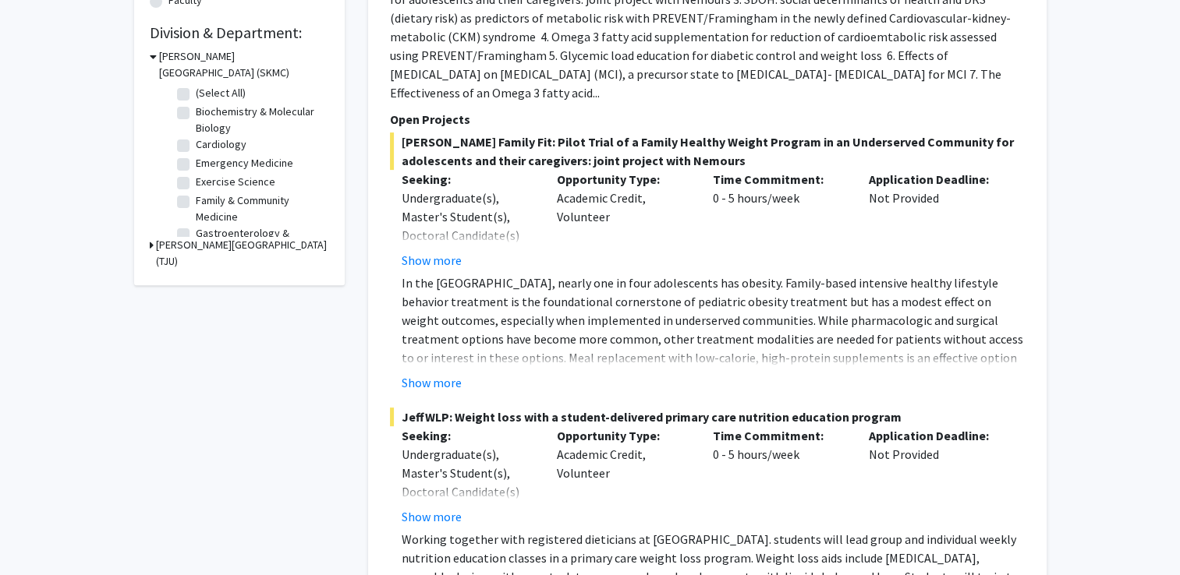
scroll to position [0, 0]
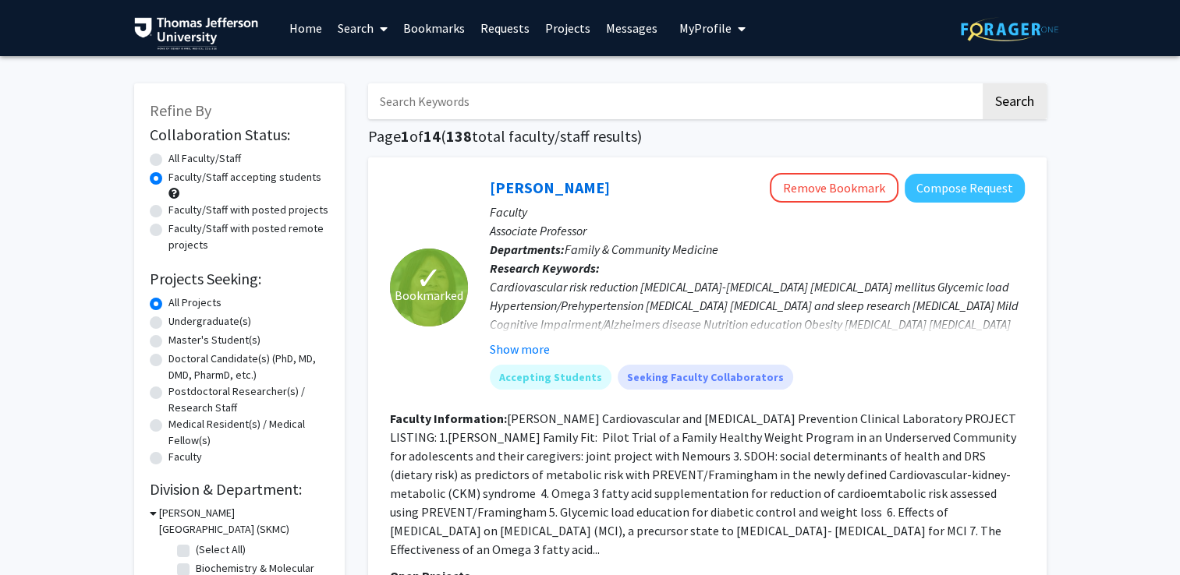
click at [203, 373] on label "Doctoral Candidate(s) (PhD, MD, DMD, PharmD, etc.)" at bounding box center [248, 367] width 161 height 33
click at [179, 361] on input "Doctoral Candidate(s) (PhD, MD, DMD, PharmD, etc.)" at bounding box center [173, 356] width 10 height 10
radio input "true"
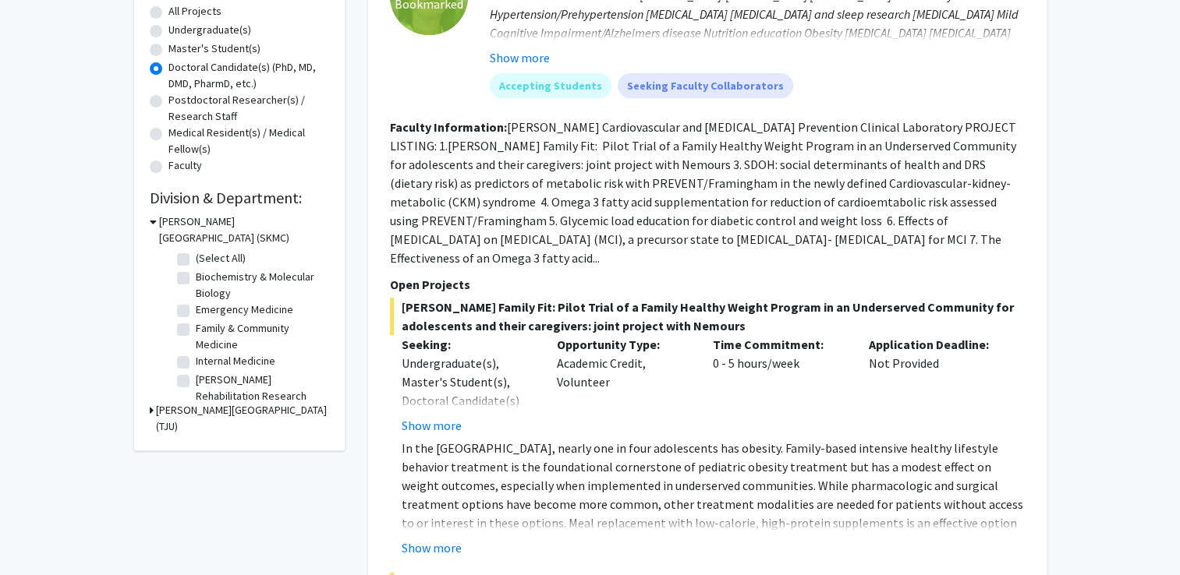
click at [222, 303] on label "Emergency Medicine" at bounding box center [244, 310] width 97 height 16
click at [206, 303] on input "Emergency Medicine" at bounding box center [201, 307] width 10 height 10
checkbox input "true"
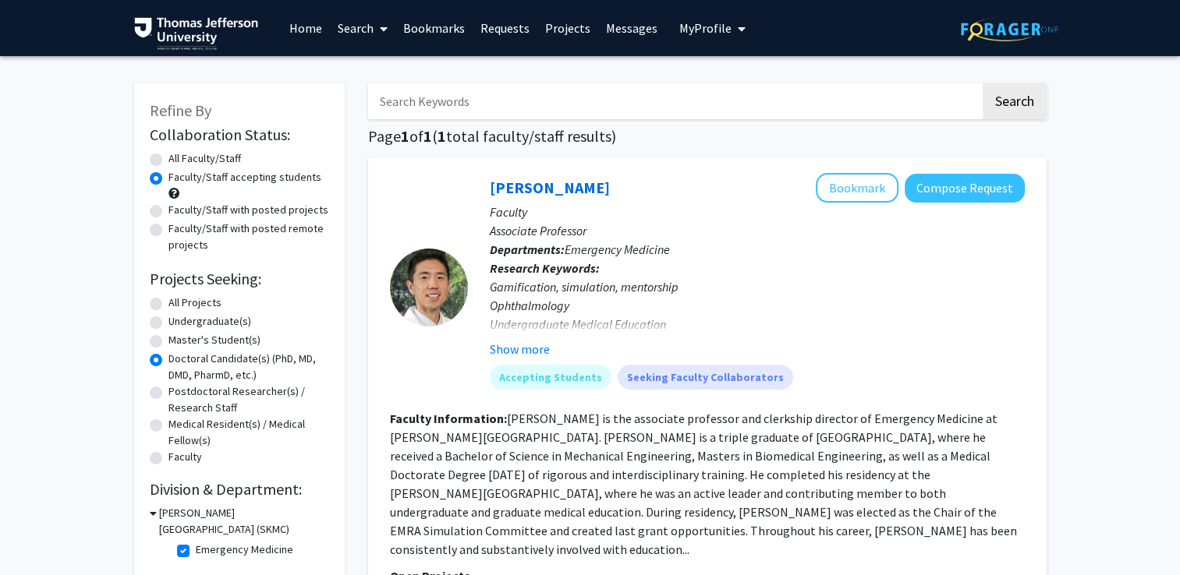
click at [434, 33] on link "Bookmarks" at bounding box center [433, 28] width 77 height 55
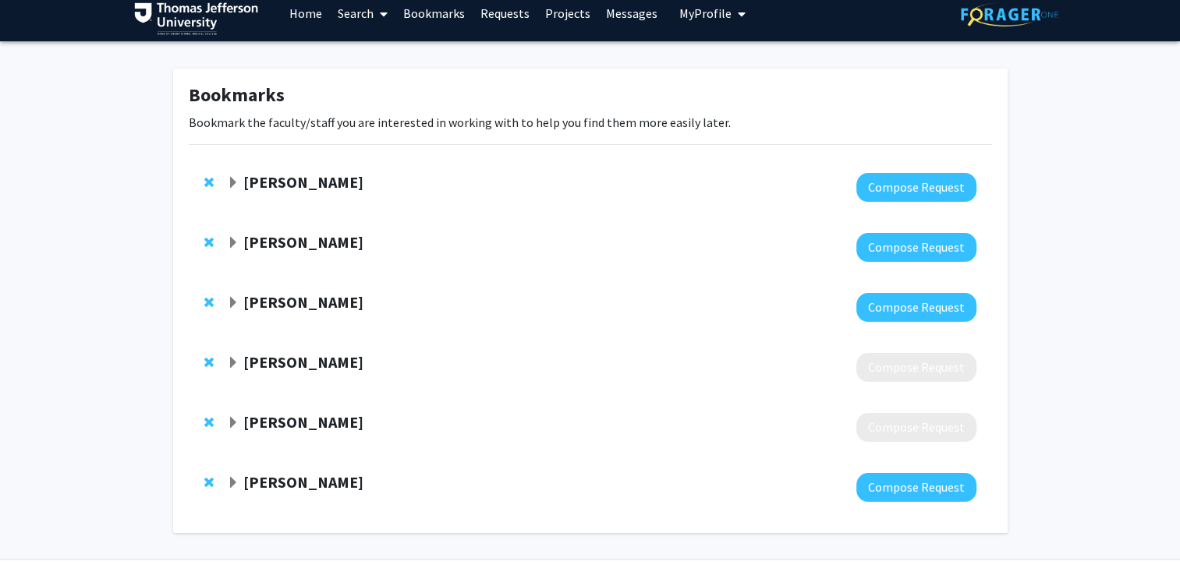
scroll to position [14, 0]
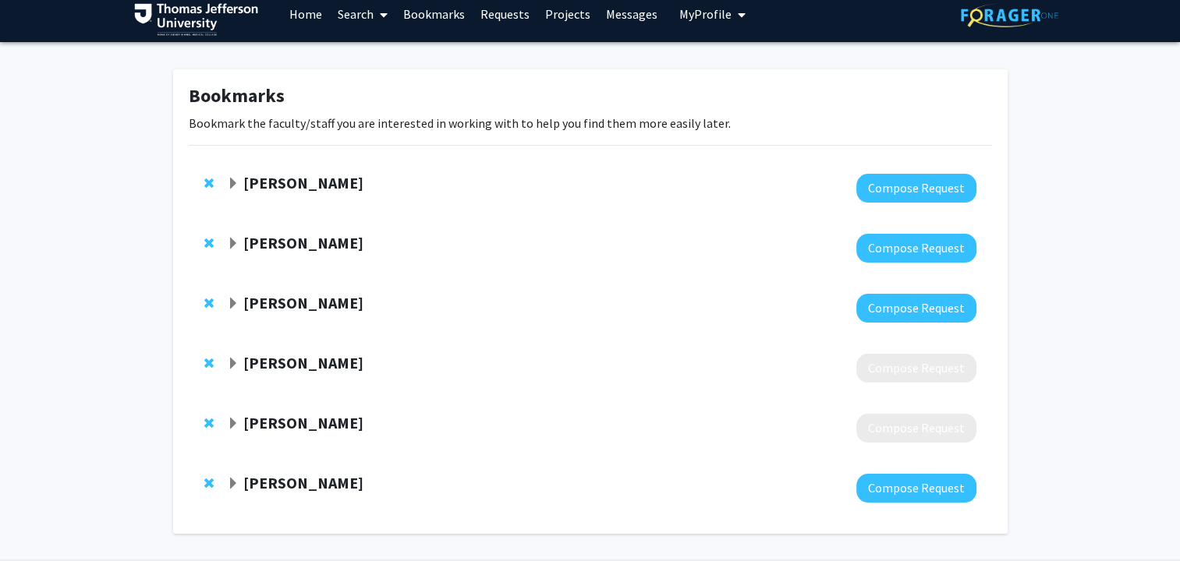
click at [274, 366] on strong "Bernie Lopez" at bounding box center [303, 362] width 120 height 19
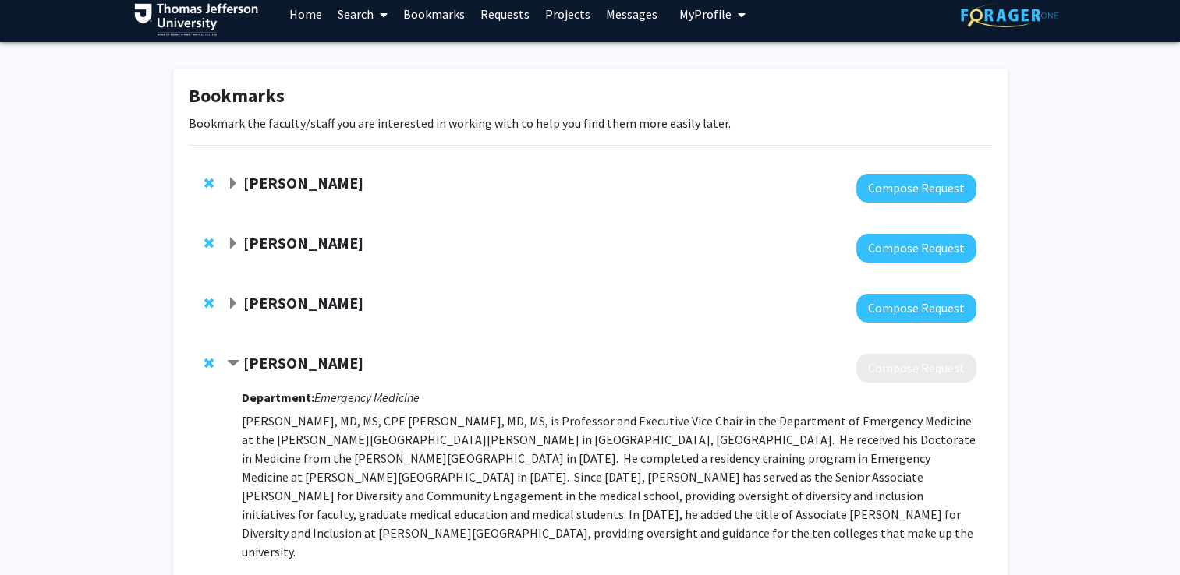
click at [274, 366] on strong "Bernie Lopez" at bounding box center [303, 362] width 120 height 19
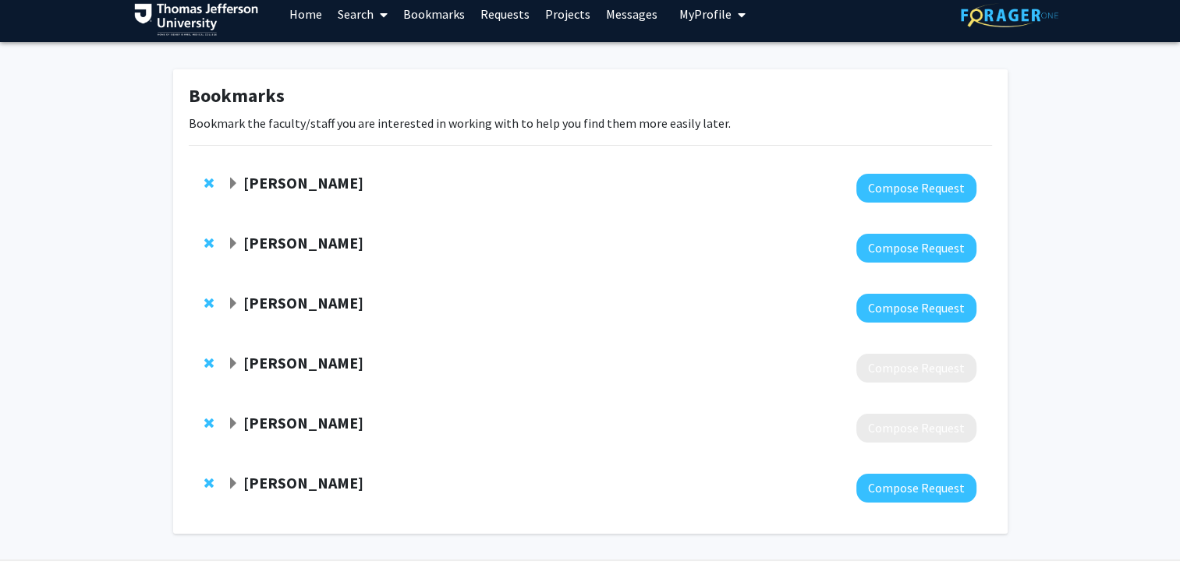
click at [312, 239] on strong "Alan Cherney" at bounding box center [303, 242] width 120 height 19
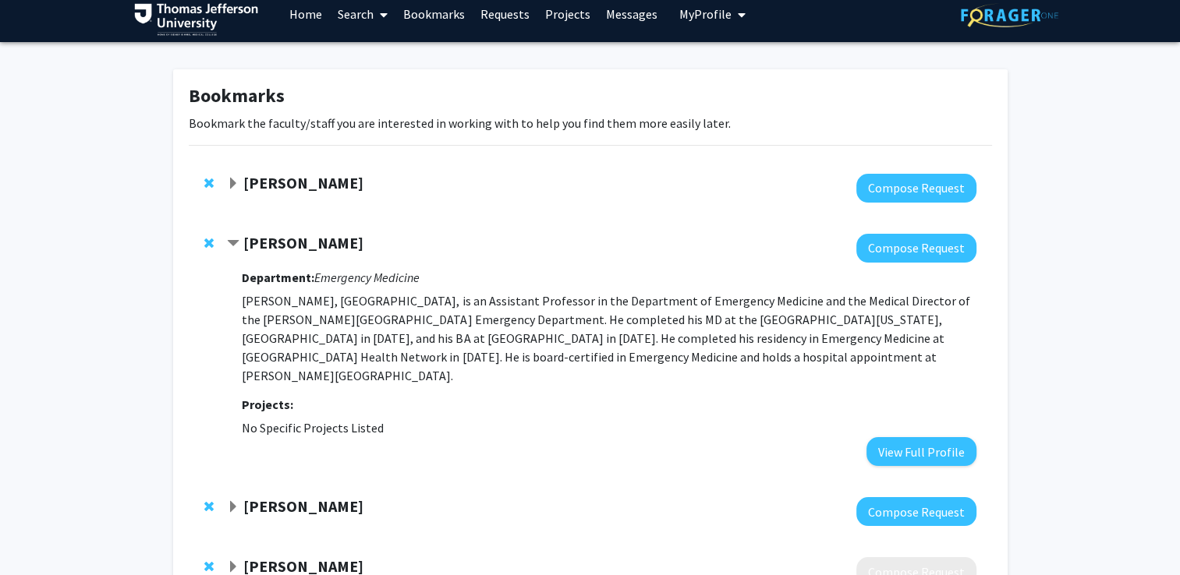
click at [323, 178] on strong "Kristin Rising" at bounding box center [303, 182] width 120 height 19
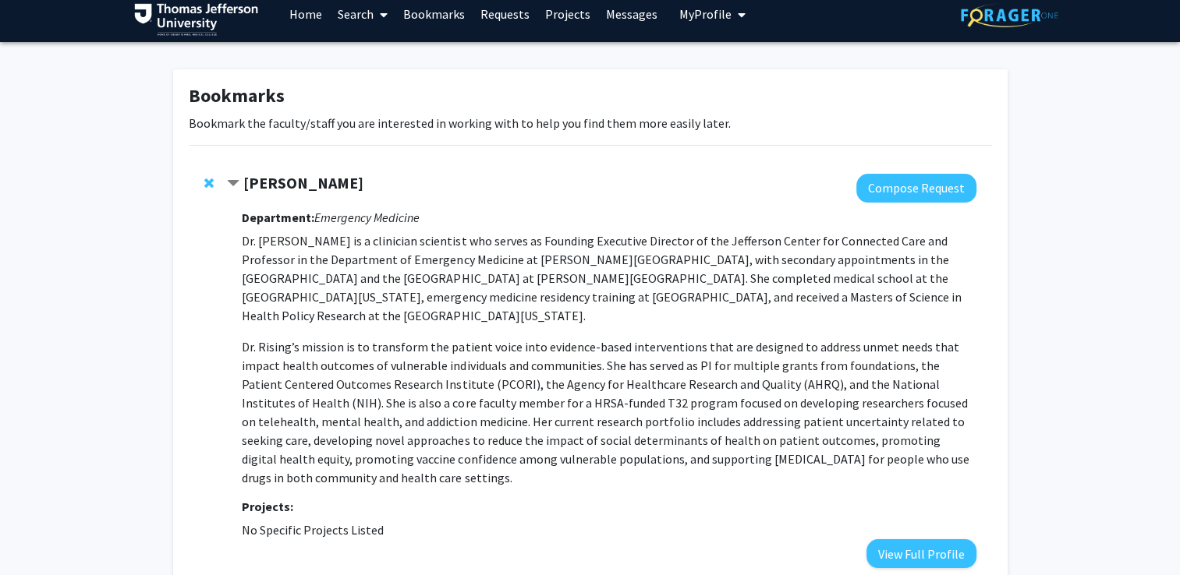
click at [323, 178] on strong "Kristin Rising" at bounding box center [303, 182] width 120 height 19
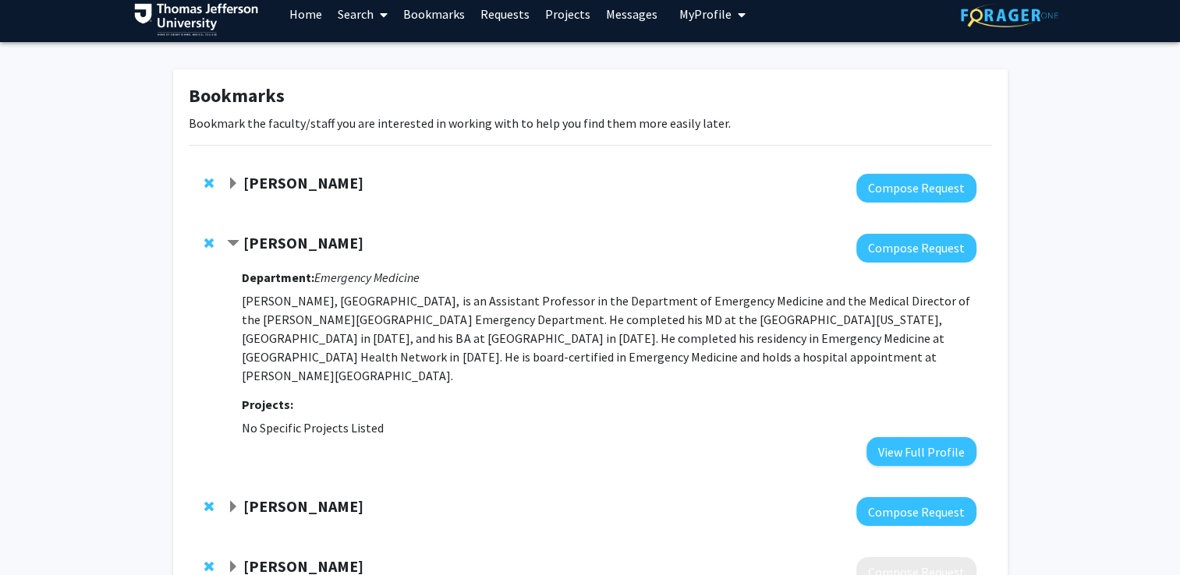
click at [314, 242] on strong "Alan Cherney" at bounding box center [303, 242] width 120 height 19
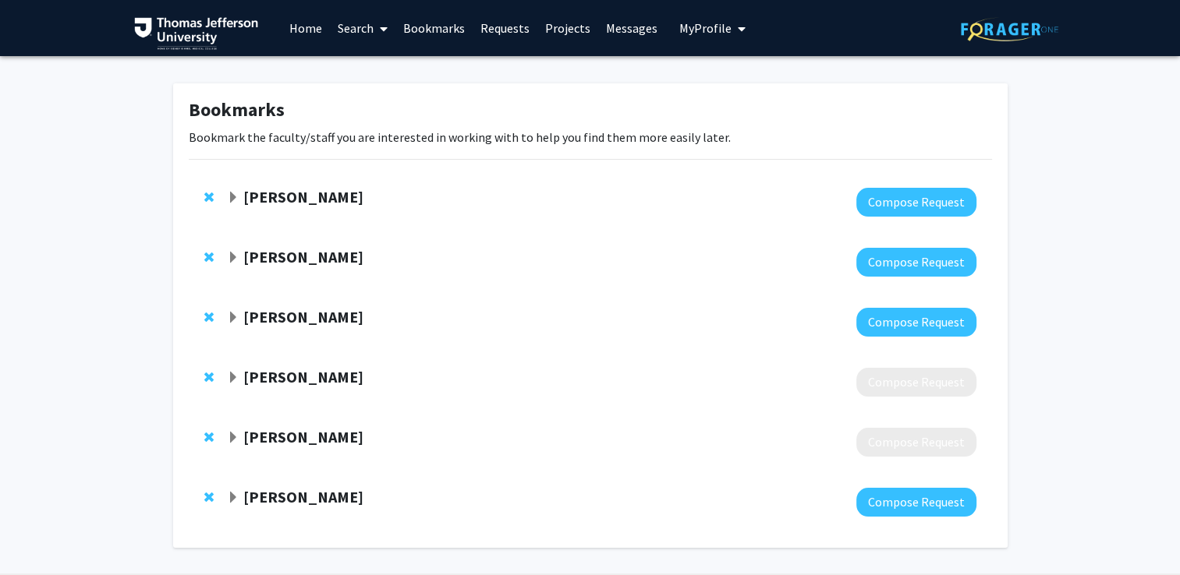
click at [314, 196] on strong "[PERSON_NAME]" at bounding box center [303, 196] width 120 height 19
